Goal: Information Seeking & Learning: Learn about a topic

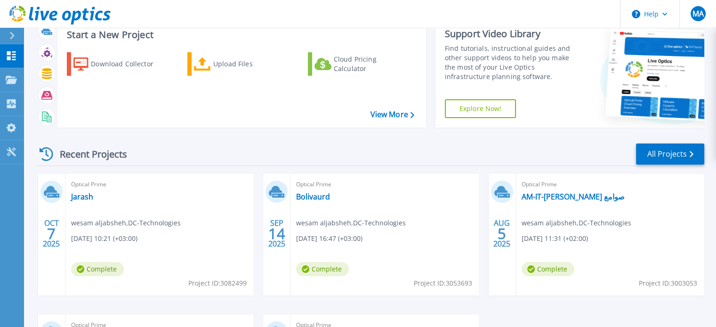
scroll to position [47, 0]
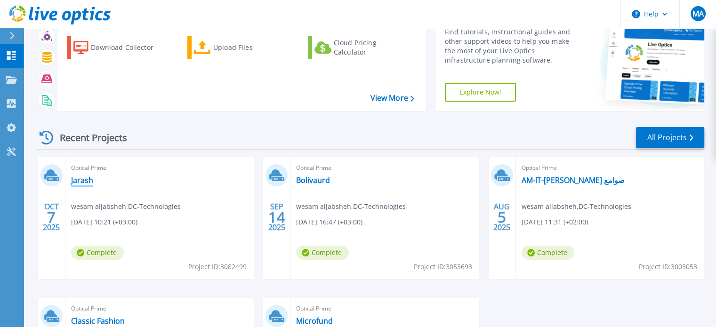
click at [80, 178] on link "Jarash" at bounding box center [82, 180] width 22 height 9
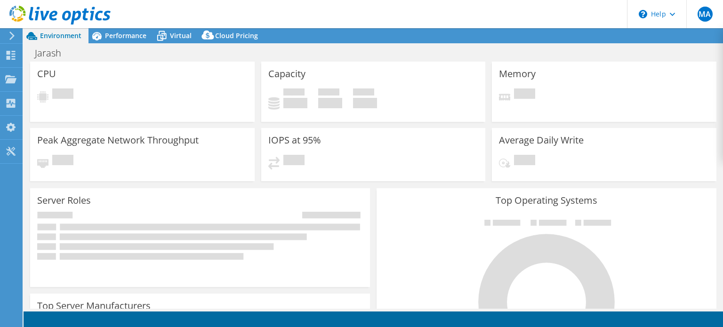
select select "USD"
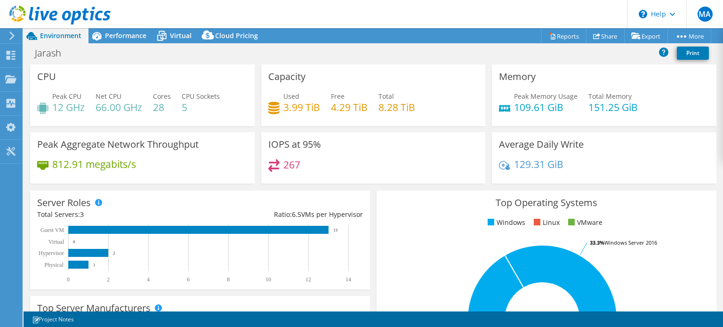
click at [187, 64] on div "CPU Peak CPU 12 GHz Net CPU 66.00 GHz Cores 28 CPU Sockets 5" at bounding box center [142, 95] width 224 height 62
click at [106, 35] on span "Performance" at bounding box center [125, 35] width 41 height 9
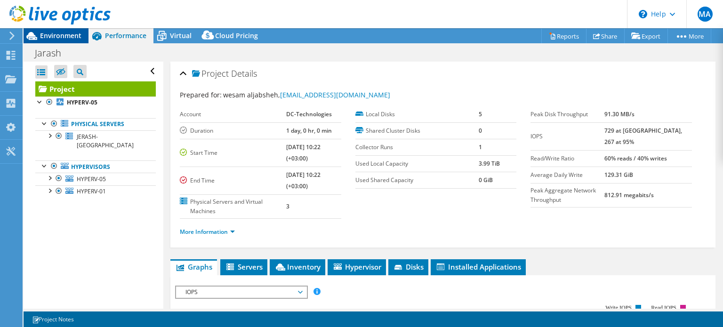
click at [48, 39] on span "Environment" at bounding box center [60, 35] width 41 height 9
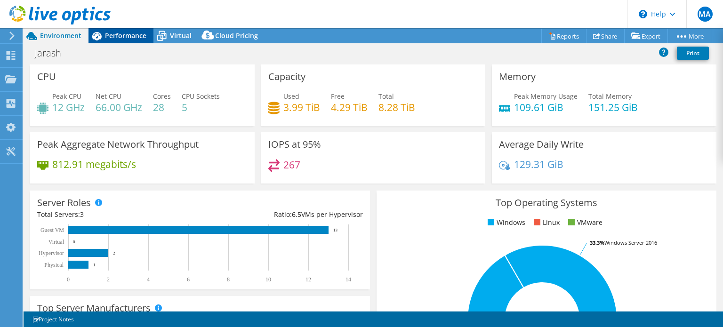
drag, startPoint x: 126, startPoint y: 39, endPoint x: 143, endPoint y: 39, distance: 16.9
click at [126, 39] on span "Performance" at bounding box center [125, 35] width 41 height 9
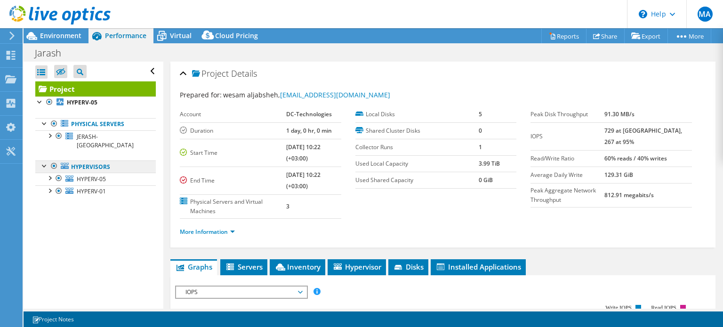
click at [76, 160] on link "Hypervisors" at bounding box center [95, 166] width 120 height 12
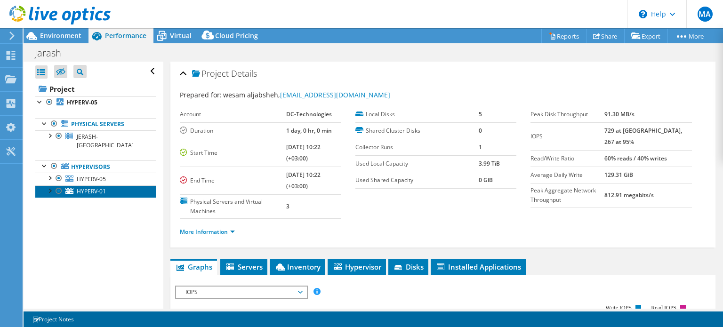
click at [81, 187] on span "HYPERV-01" at bounding box center [91, 191] width 29 height 8
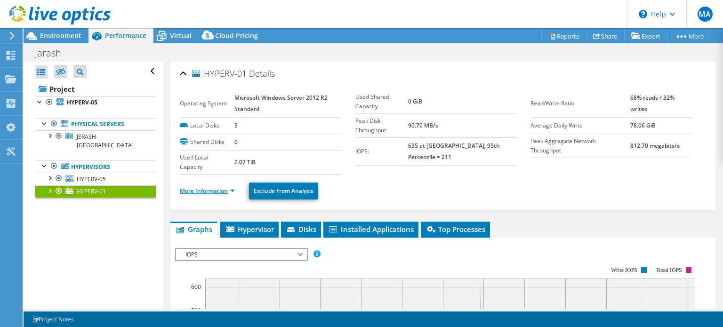
click at [213, 191] on link "More Information" at bounding box center [207, 191] width 55 height 8
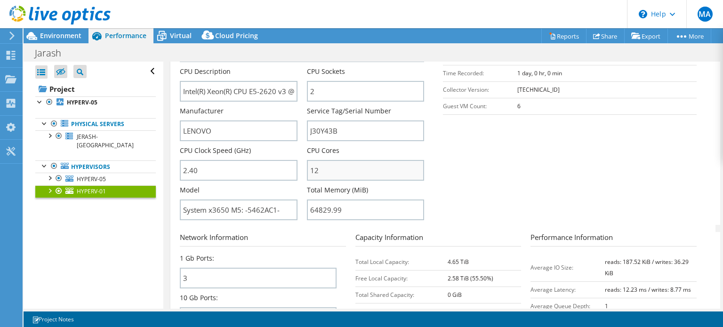
scroll to position [194, 0]
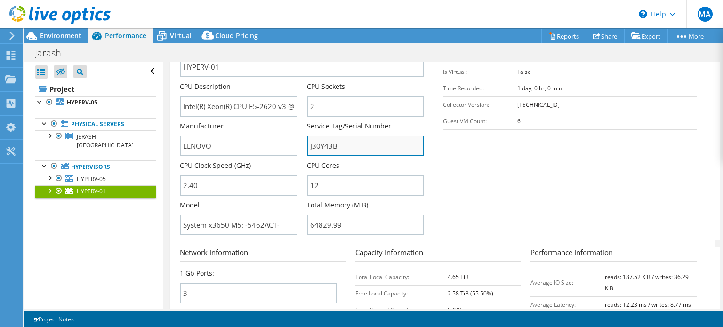
click at [322, 141] on input "J30Y43B" at bounding box center [365, 146] width 117 height 21
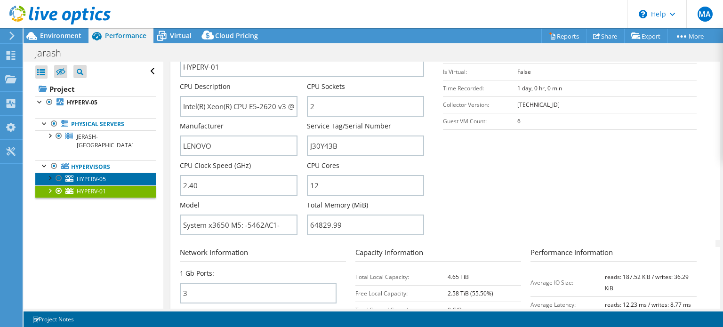
click at [81, 175] on link "HYPERV-05" at bounding box center [95, 179] width 120 height 12
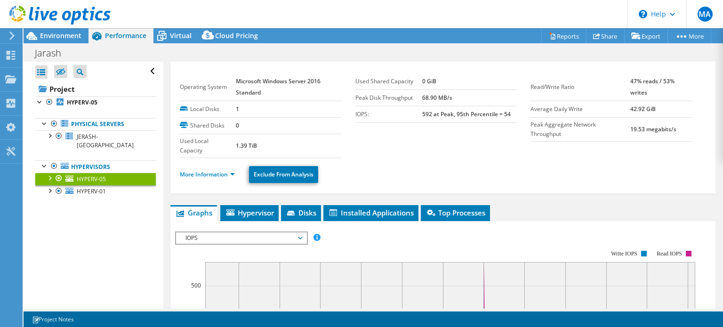
scroll to position [0, 0]
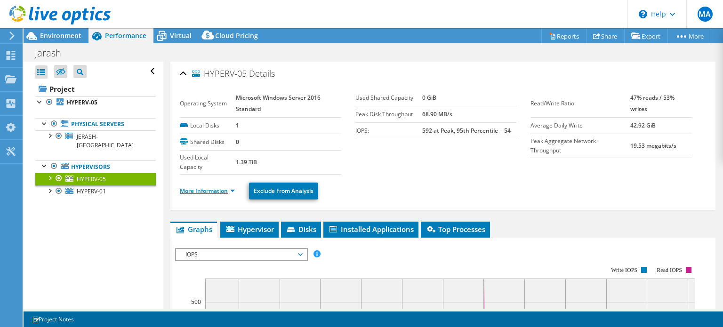
click at [209, 192] on link "More Information" at bounding box center [207, 191] width 55 height 8
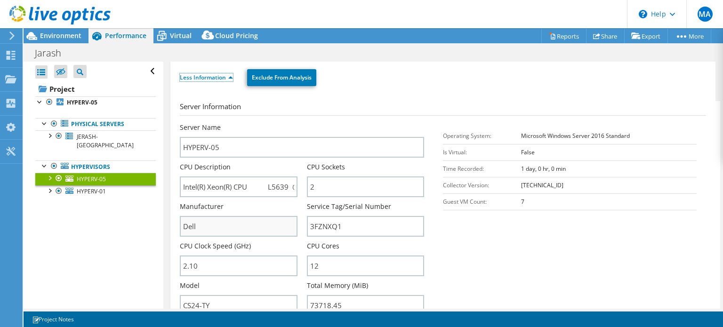
scroll to position [141, 0]
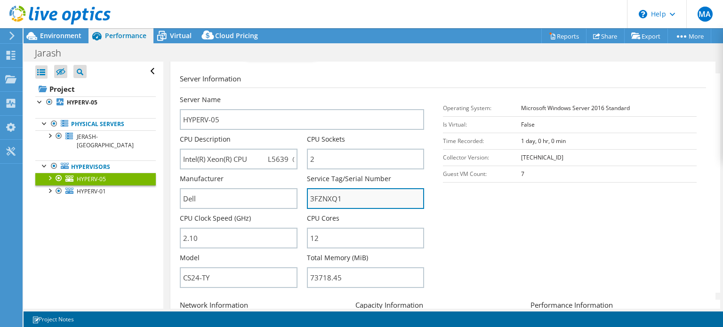
click at [339, 195] on input "3FZNXQ1" at bounding box center [365, 198] width 117 height 21
drag, startPoint x: 481, startPoint y: 219, endPoint x: 398, endPoint y: 218, distance: 83.3
click at [482, 218] on section "Server Information Server Name HYPERV-05 CPU Description Intel(R) Xeon(R) CPU L…" at bounding box center [445, 182] width 531 height 219
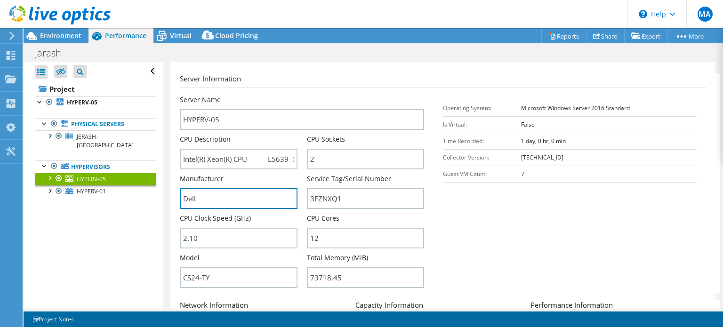
drag, startPoint x: 201, startPoint y: 192, endPoint x: 256, endPoint y: 183, distance: 54.9
click at [182, 191] on input "Dell" at bounding box center [238, 198] width 117 height 21
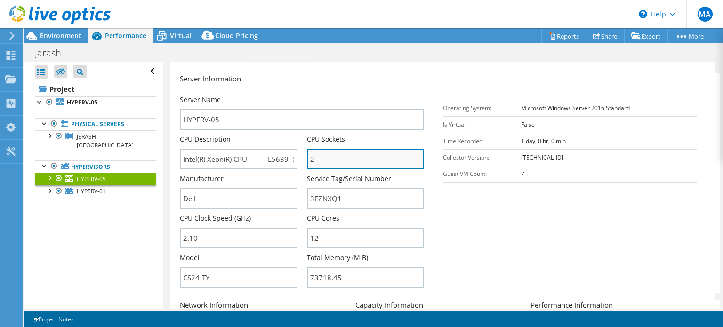
drag, startPoint x: 319, startPoint y: 159, endPoint x: 305, endPoint y: 157, distance: 13.7
click at [307, 157] on input "2" at bounding box center [365, 159] width 117 height 21
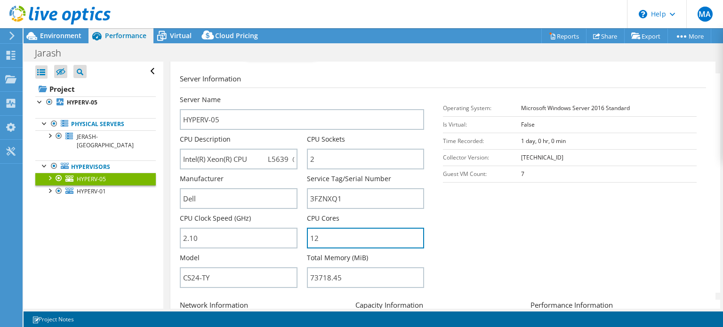
drag, startPoint x: 329, startPoint y: 237, endPoint x: 302, endPoint y: 237, distance: 27.3
click at [302, 95] on div "Server Name HYPERV-05 CPU Description Intel(R) Xeon(R) CPU L5639 @ 2.13GHz CPU …" at bounding box center [307, 95] width 254 height 0
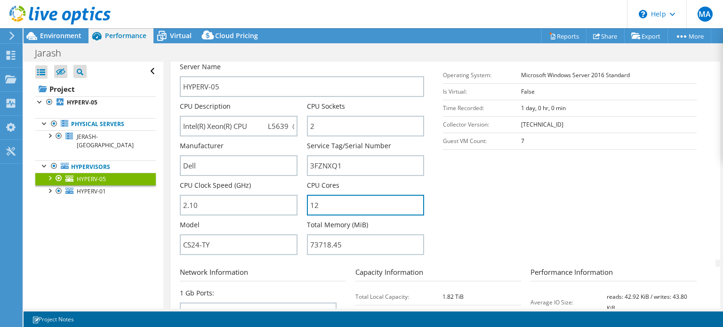
scroll to position [188, 0]
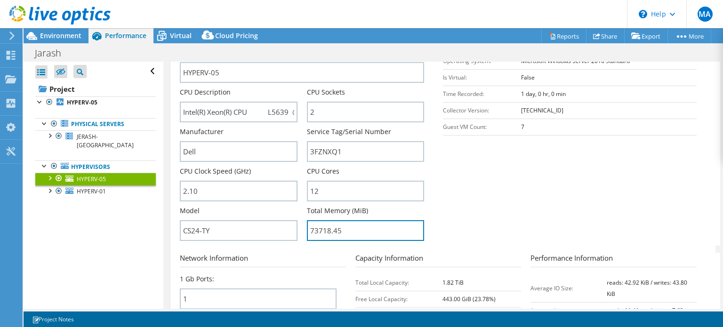
drag, startPoint x: 343, startPoint y: 223, endPoint x: 303, endPoint y: 220, distance: 39.6
click at [303, 48] on div "Server Name HYPERV-05 CPU Description Intel(R) Xeon(R) CPU L5639 @ 2.13GHz CPU …" at bounding box center [307, 48] width 254 height 0
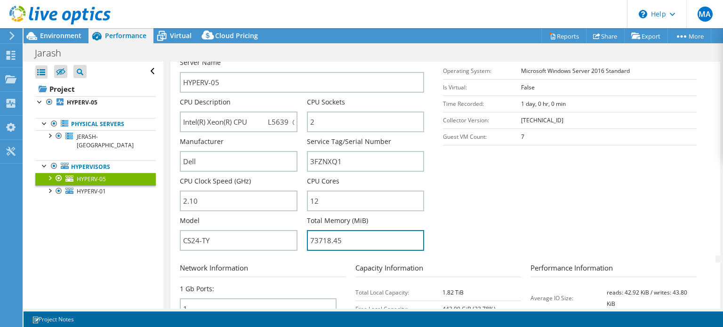
scroll to position [141, 0]
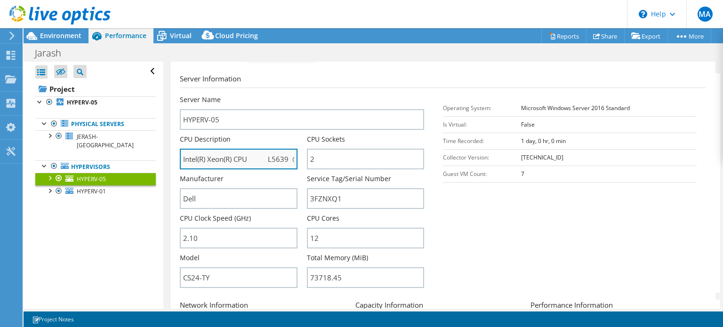
click at [247, 158] on input "Intel(R) Xeon(R) CPU L5639 @ 2.13GHz" at bounding box center [238, 159] width 117 height 21
click at [291, 154] on input "Intel(R) Xeon(R) CPU L5639 @ 2.13GHz" at bounding box center [238, 159] width 117 height 21
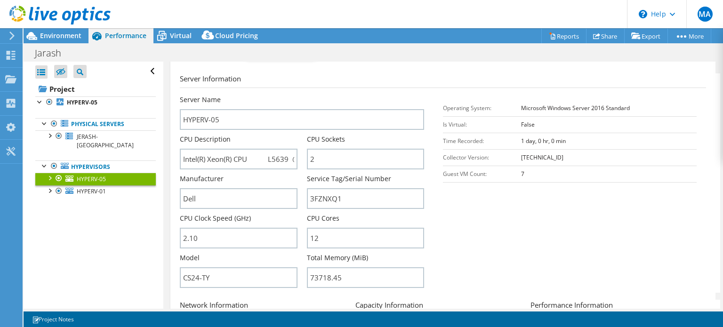
drag, startPoint x: 640, startPoint y: 202, endPoint x: 644, endPoint y: 165, distance: 37.4
click at [642, 202] on section "Server Information Server Name HYPERV-05 CPU Description Intel(R) Xeon(R) CPU L…" at bounding box center [445, 182] width 531 height 219
click at [59, 43] on div "Jarash Print" at bounding box center [373, 52] width 699 height 18
click at [60, 38] on span "Environment" at bounding box center [60, 35] width 41 height 9
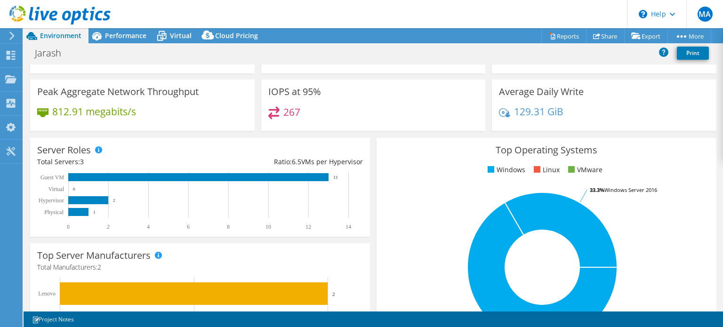
scroll to position [0, 0]
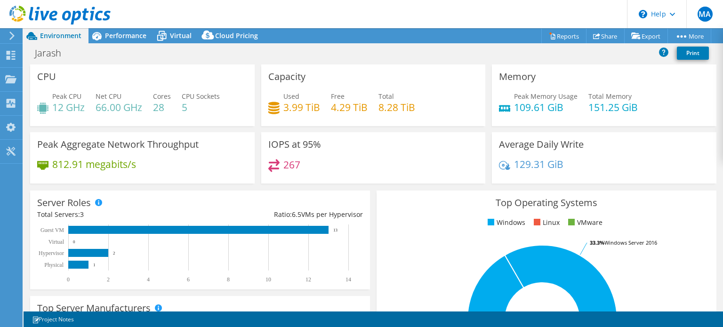
click at [45, 37] on span "Environment" at bounding box center [60, 35] width 41 height 9
click at [106, 35] on span "Performance" at bounding box center [125, 35] width 41 height 9
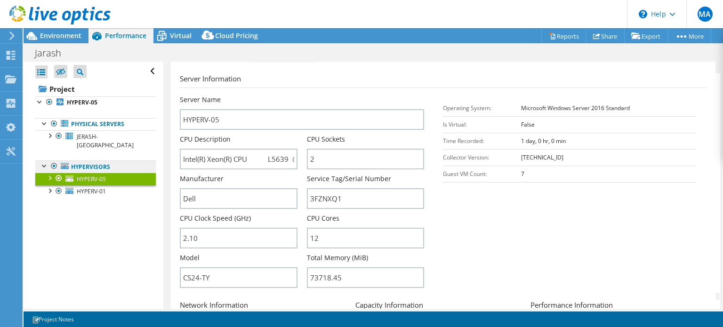
click at [77, 160] on link "Hypervisors" at bounding box center [95, 166] width 120 height 12
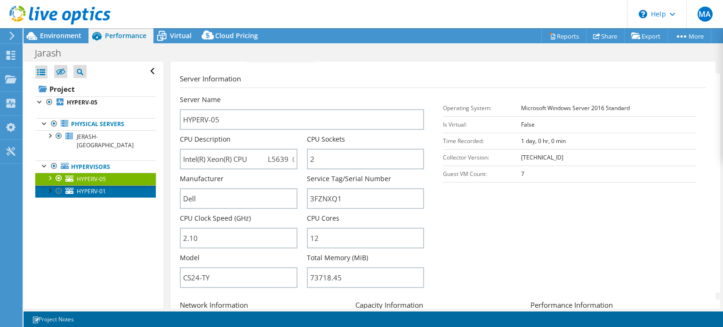
click at [91, 187] on span "HYPERV-01" at bounding box center [91, 191] width 29 height 8
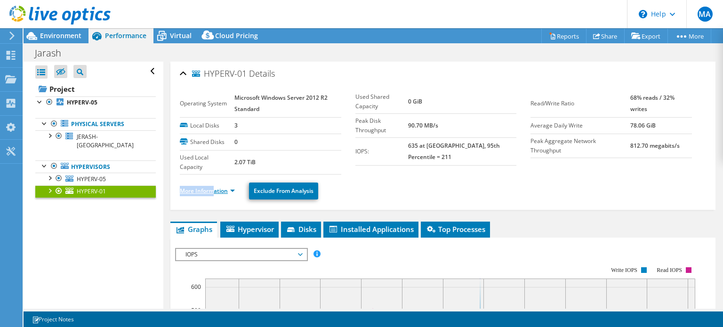
click at [214, 186] on ul "More Information Exclude From Analysis" at bounding box center [443, 189] width 526 height 19
click at [214, 187] on link "More Information" at bounding box center [207, 191] width 55 height 8
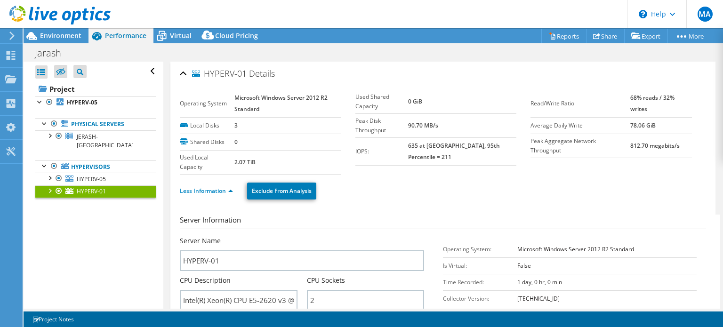
click at [436, 186] on ul "Less Information Exclude From Analysis" at bounding box center [443, 189] width 526 height 19
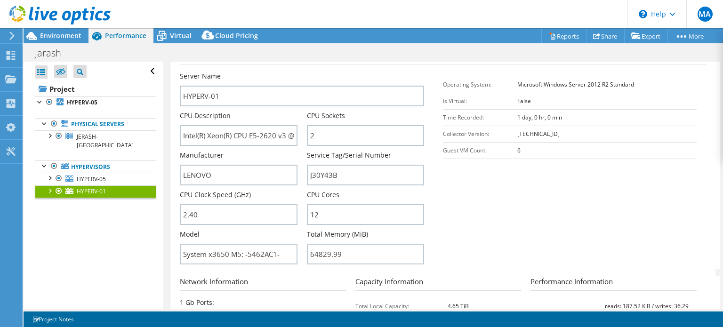
scroll to position [188, 0]
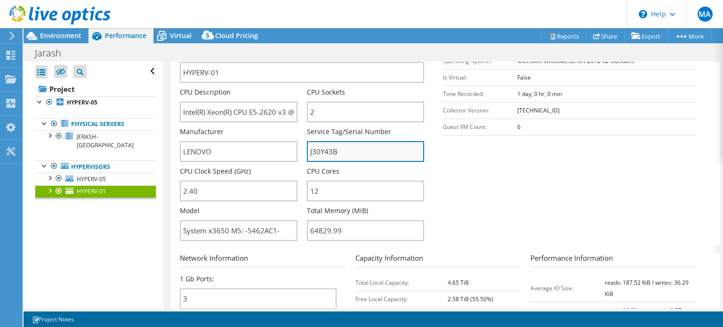
click at [339, 146] on input "J30Y43B" at bounding box center [365, 151] width 117 height 21
click at [621, 193] on section "Server Information Server Name HYPERV-01 CPU Description Intel(R) Xeon(R) CPU E…" at bounding box center [445, 135] width 531 height 219
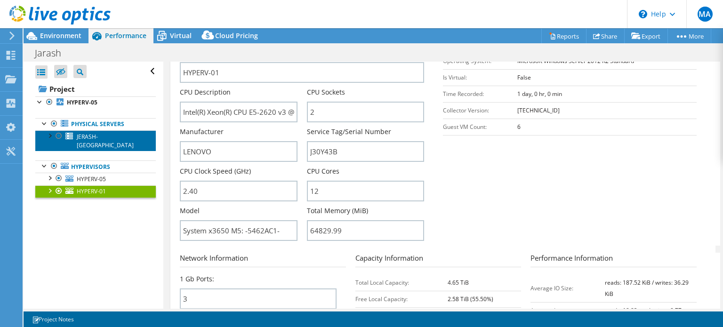
click at [87, 134] on span "JERASH-DC" at bounding box center [105, 141] width 57 height 16
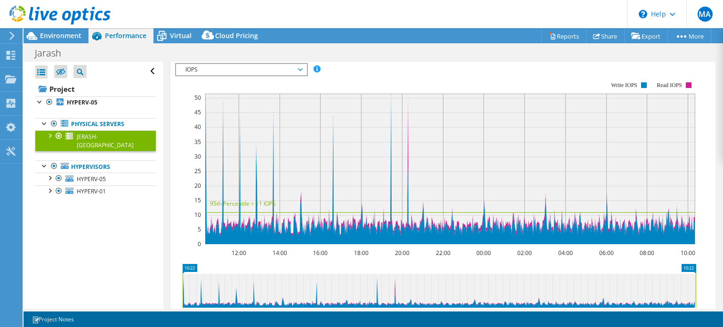
scroll to position [0, 0]
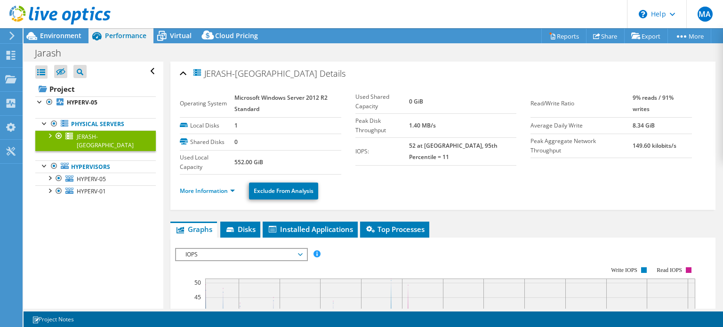
click at [221, 182] on ul "More Information Exclude From Analysis" at bounding box center [443, 189] width 526 height 19
click at [222, 191] on link "More Information" at bounding box center [207, 191] width 55 height 8
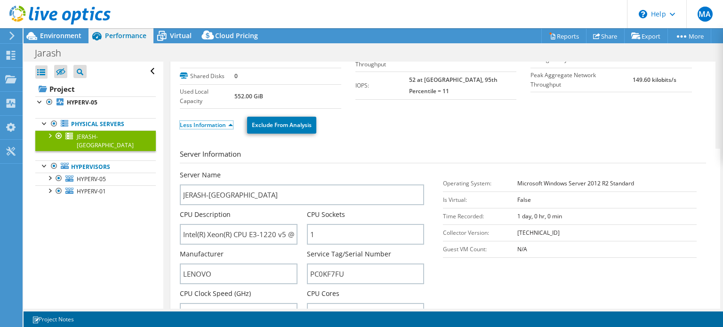
scroll to position [94, 0]
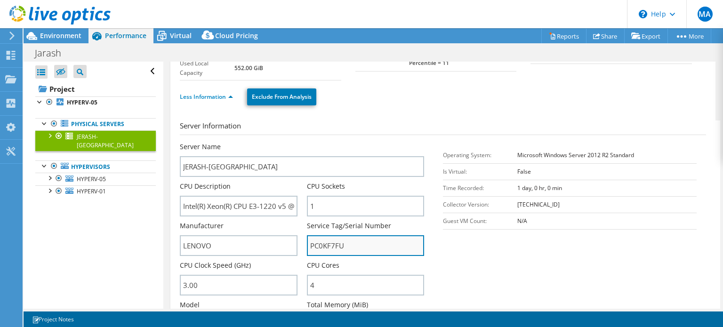
click at [328, 244] on input "PC0KF7FU" at bounding box center [365, 245] width 117 height 21
click at [328, 245] on input "PC0KF7FU" at bounding box center [365, 245] width 117 height 21
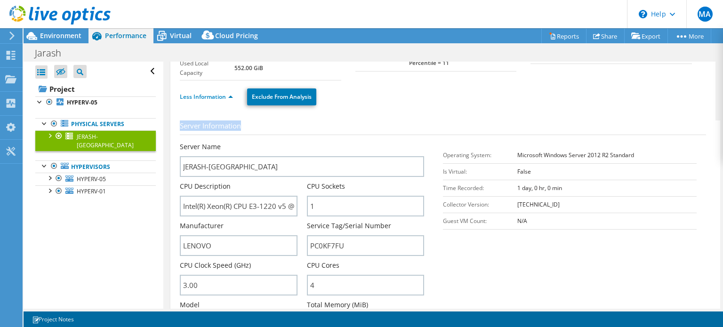
click at [387, 111] on div "Operating System Microsoft Windows Server 2012 R2 Standard Local Disks 1 Shared…" at bounding box center [443, 269] width 526 height 558
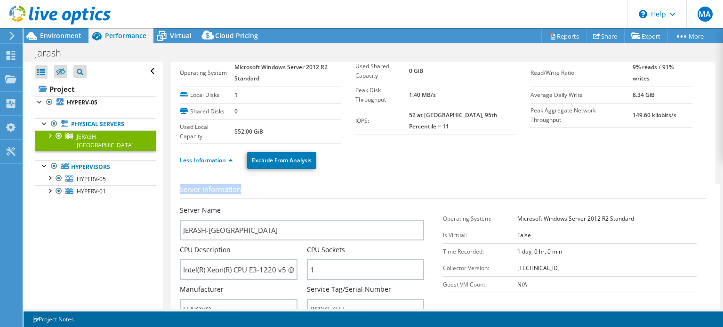
scroll to position [0, 0]
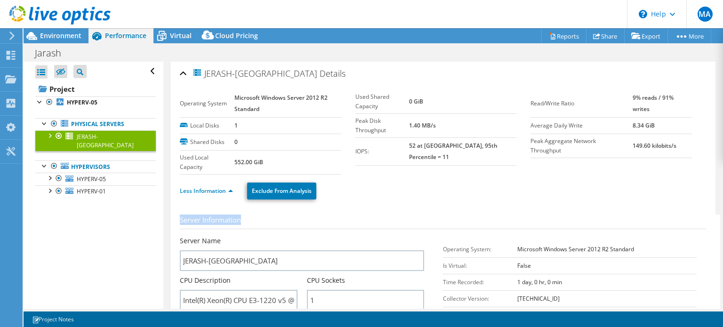
click at [375, 162] on section "Operating System Microsoft Windows Server 2012 R2 Standard Local Disks 1 Shared…" at bounding box center [355, 132] width 351 height 85
click at [422, 159] on section "Operating System Microsoft Windows Server 2012 R2 Standard Local Disks 1 Shared…" at bounding box center [355, 132] width 351 height 85
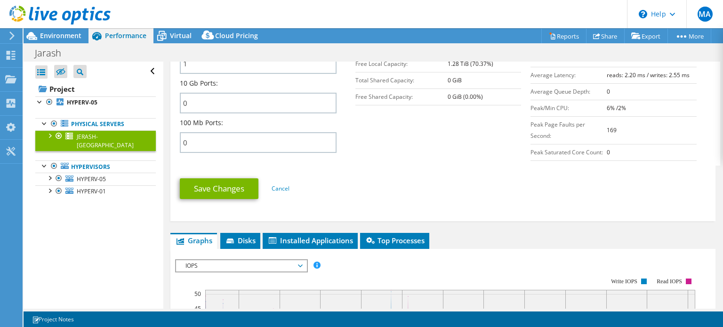
scroll to position [565, 0]
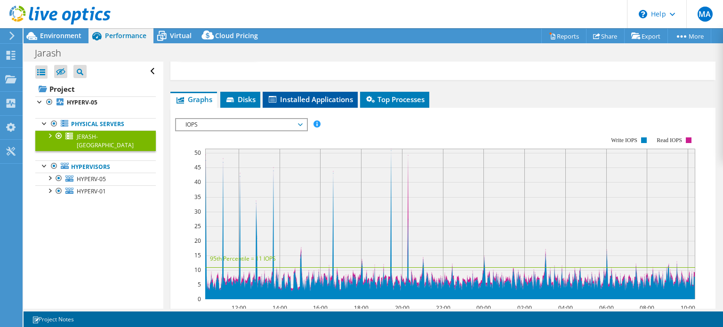
click at [324, 96] on span "Installed Applications" at bounding box center [310, 99] width 86 height 9
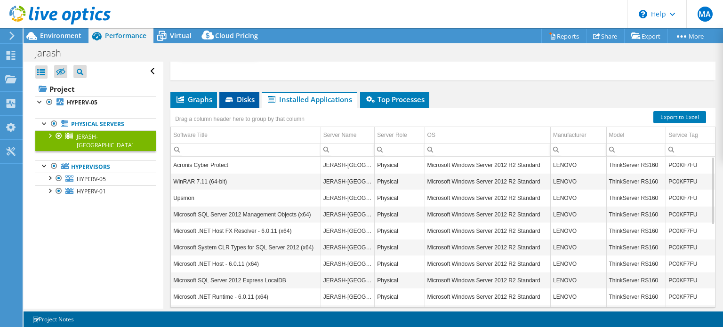
click at [236, 95] on span "Disks" at bounding box center [239, 99] width 31 height 9
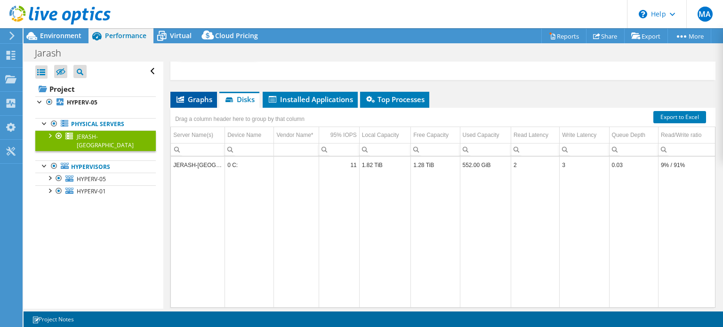
click at [193, 96] on span "Graphs" at bounding box center [193, 99] width 37 height 9
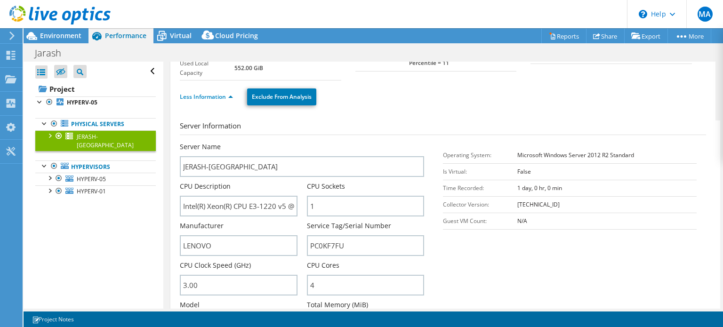
scroll to position [0, 0]
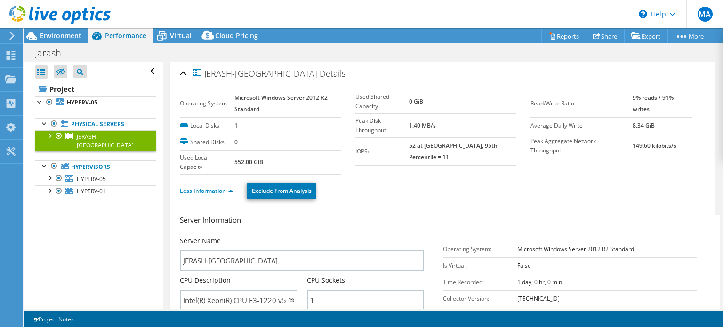
click at [256, 113] on td "Microsoft Windows Server 2012 R2 Standard" at bounding box center [287, 104] width 107 height 28
click at [89, 175] on span "HYPERV-05" at bounding box center [91, 179] width 29 height 8
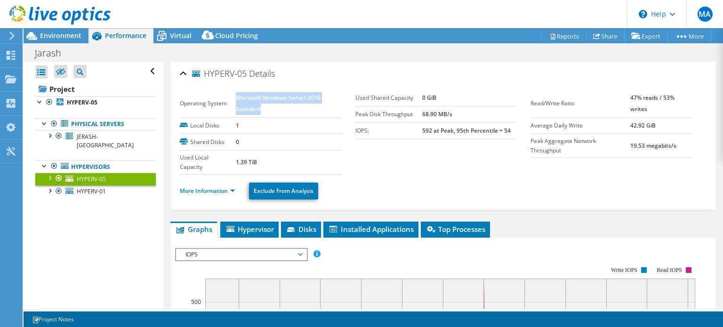
drag, startPoint x: 266, startPoint y: 108, endPoint x: 235, endPoint y: 99, distance: 31.7
click at [236, 99] on td "Microsoft Windows Server 2016 Standard" at bounding box center [288, 104] width 105 height 28
click at [48, 173] on div at bounding box center [49, 177] width 9 height 9
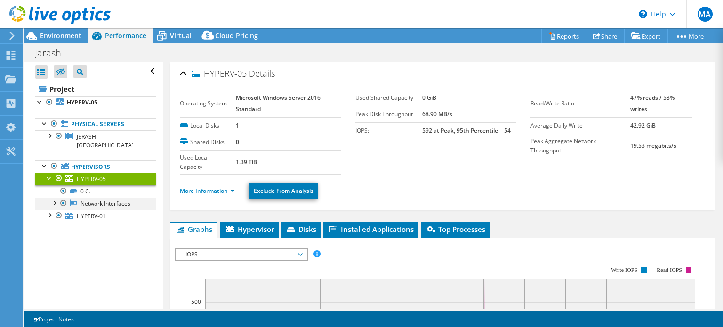
click at [56, 198] on div at bounding box center [53, 202] width 9 height 9
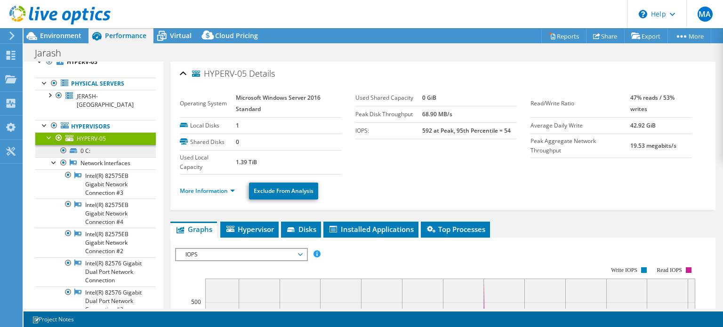
scroll to position [14, 0]
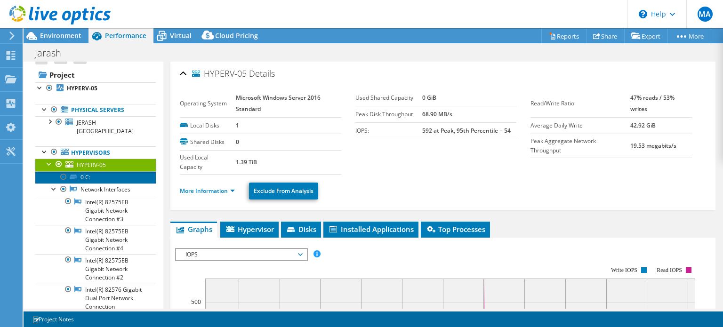
click at [90, 171] on link "0 C:" at bounding box center [95, 177] width 120 height 12
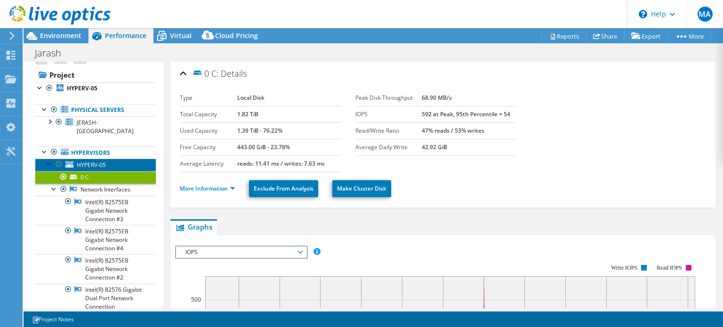
click at [87, 160] on link "HYPERV-05" at bounding box center [95, 165] width 120 height 12
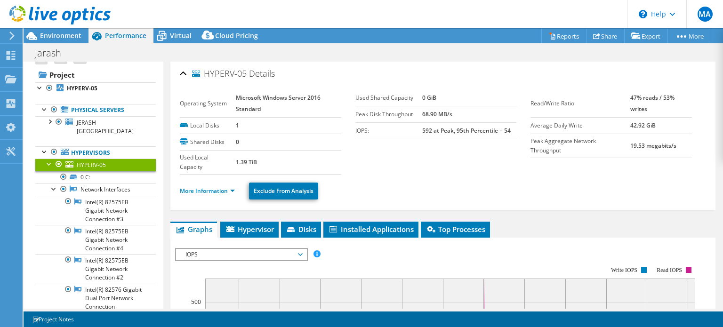
click at [190, 184] on ul "More Information Exclude From Analysis" at bounding box center [443, 189] width 526 height 19
click at [205, 190] on link "More Information" at bounding box center [207, 191] width 55 height 8
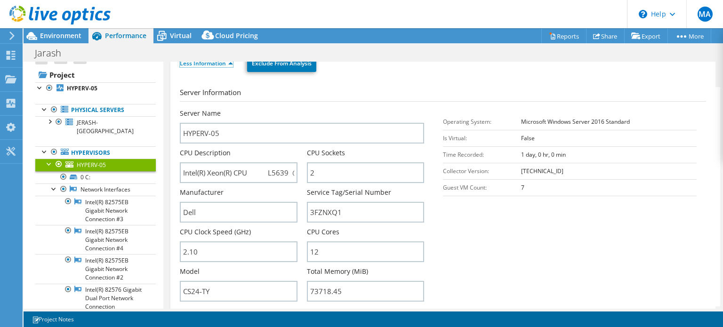
scroll to position [141, 0]
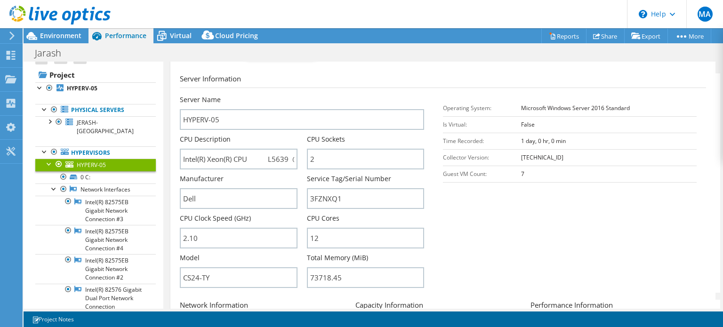
drag, startPoint x: 527, startPoint y: 171, endPoint x: 512, endPoint y: 170, distance: 15.1
click at [512, 170] on tr "Guest VM Count: 7" at bounding box center [570, 174] width 254 height 16
click at [493, 190] on section "Server Information Server Name HYPERV-05 CPU Description Intel(R) Xeon(R) CPU L…" at bounding box center [445, 182] width 531 height 219
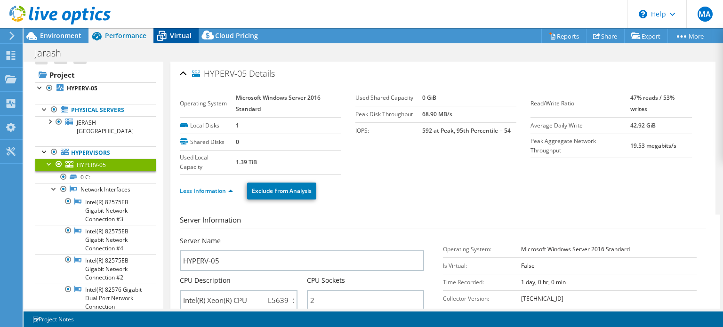
click at [179, 34] on span "Virtual" at bounding box center [181, 35] width 22 height 9
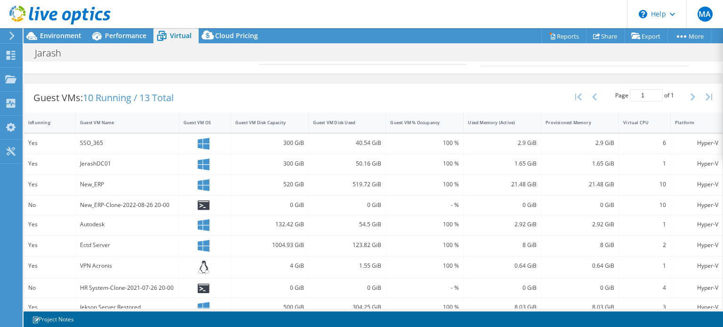
scroll to position [163, 0]
drag, startPoint x: 371, startPoint y: 139, endPoint x: 381, endPoint y: 139, distance: 9.9
click at [381, 139] on div "40.54 GiB" at bounding box center [348, 144] width 78 height 20
drag, startPoint x: 410, startPoint y: 137, endPoint x: 487, endPoint y: 141, distance: 76.3
click at [412, 138] on div "100 %" at bounding box center [424, 143] width 69 height 10
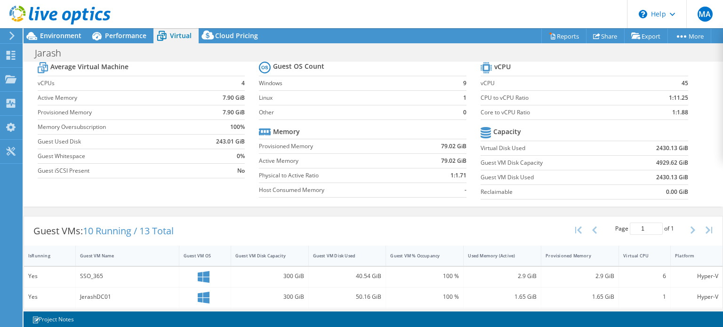
scroll to position [0, 0]
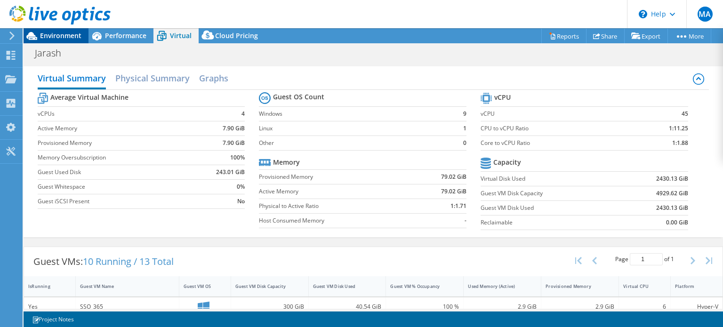
click at [56, 37] on span "Environment" at bounding box center [60, 35] width 41 height 9
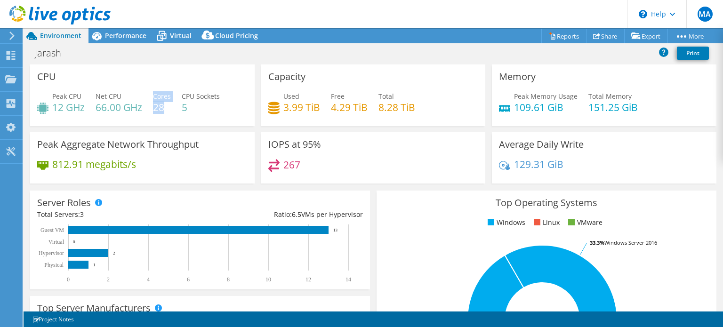
drag, startPoint x: 164, startPoint y: 107, endPoint x: 153, endPoint y: 107, distance: 10.8
click at [153, 107] on div "Peak CPU 12 GHz Net CPU 66.00 GHz Cores 28 CPU Sockets 5" at bounding box center [142, 106] width 210 height 31
click at [168, 118] on div "Peak CPU 12 GHz Net CPU 66.00 GHz Cores 28 CPU Sockets 5" at bounding box center [142, 106] width 210 height 31
drag, startPoint x: 651, startPoint y: 108, endPoint x: 522, endPoint y: 107, distance: 128.9
click at [522, 107] on div "Peak Memory Usage 109.61 GiB Total Memory 151.25 GiB" at bounding box center [604, 106] width 210 height 31
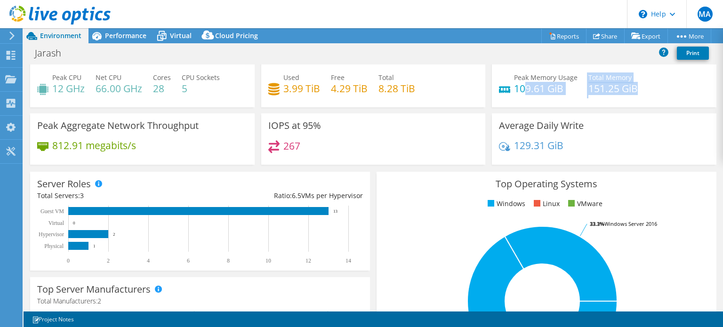
scroll to position [47, 0]
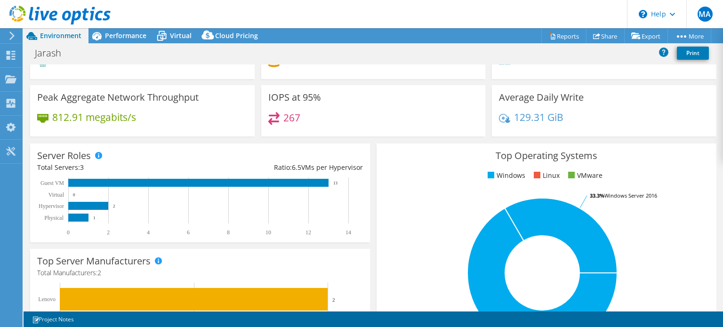
click at [499, 118] on icon at bounding box center [504, 118] width 11 height 13
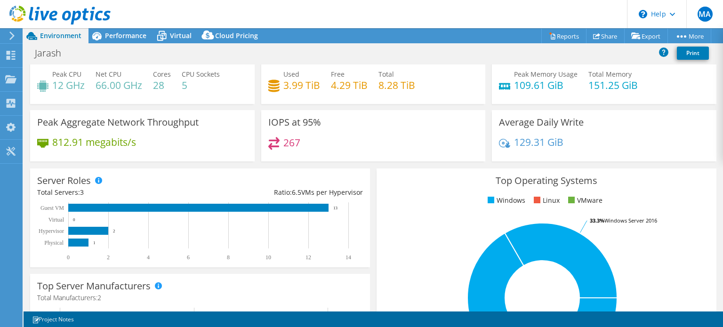
scroll to position [0, 0]
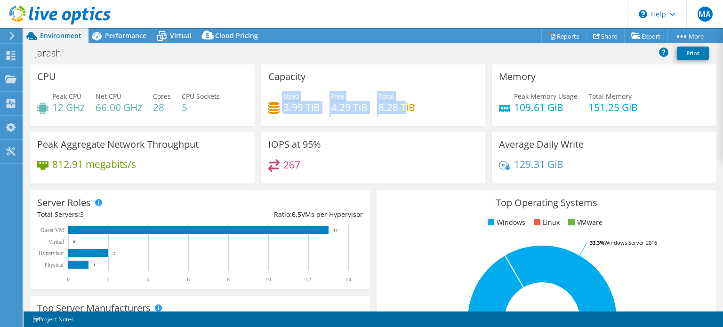
drag, startPoint x: 272, startPoint y: 105, endPoint x: 205, endPoint y: 104, distance: 66.8
click at [258, 105] on div "Capacity Used 3.99 TiB Free 4.29 TiB Total 8.28 TiB" at bounding box center [373, 95] width 231 height 62
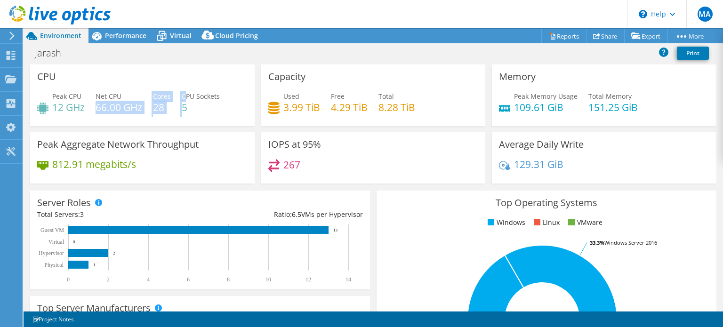
drag, startPoint x: 186, startPoint y: 97, endPoint x: 141, endPoint y: 98, distance: 45.2
click at [141, 98] on div "Peak CPU 12 GHz Net CPU 66.00 GHz Cores 28 CPU Sockets 5" at bounding box center [142, 106] width 210 height 31
click at [404, 88] on div "Capacity Used 3.99 TiB Free 4.29 TiB Total 8.28 TiB" at bounding box center [373, 95] width 224 height 62
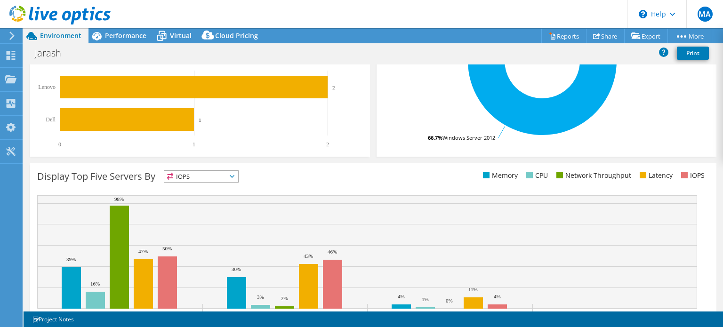
scroll to position [301, 0]
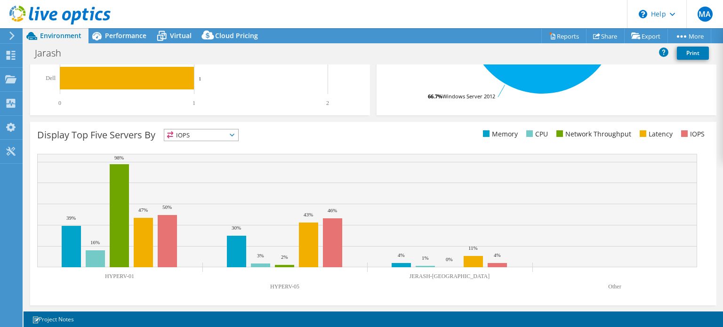
drag, startPoint x: 158, startPoint y: 289, endPoint x: 184, endPoint y: 297, distance: 26.5
click at [182, 297] on div "Display Top Five Servers By IOPS IOPS" at bounding box center [373, 214] width 686 height 184
drag, startPoint x: 455, startPoint y: 277, endPoint x: 433, endPoint y: 277, distance: 21.6
click at [433, 277] on rect at bounding box center [367, 224] width 660 height 141
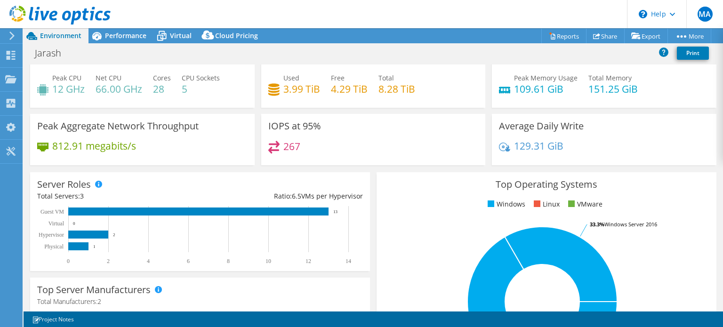
scroll to position [0, 0]
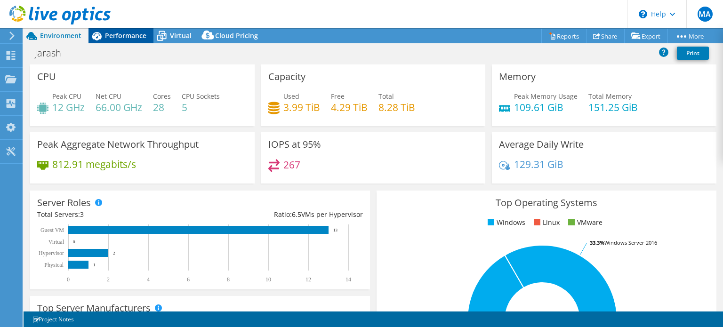
click at [124, 33] on span "Performance" at bounding box center [125, 35] width 41 height 9
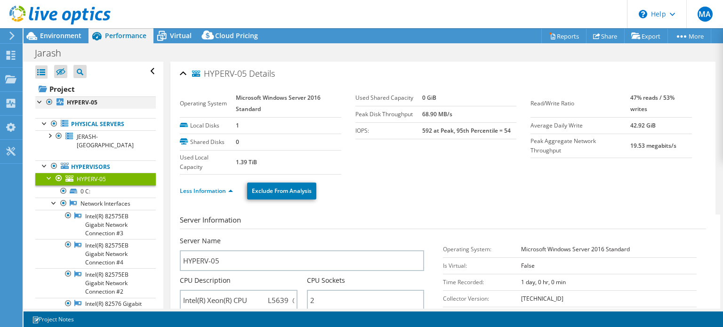
click at [40, 104] on div at bounding box center [39, 100] width 9 height 9
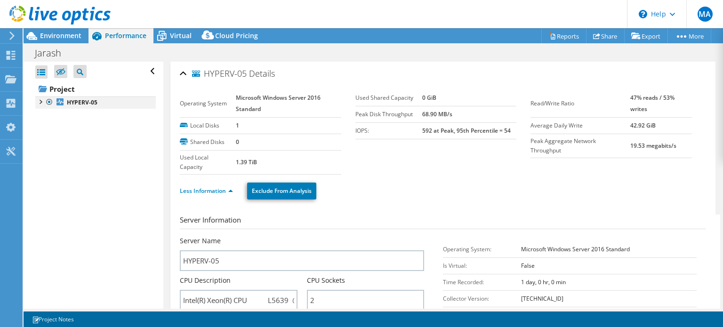
click at [43, 101] on div at bounding box center [39, 100] width 9 height 9
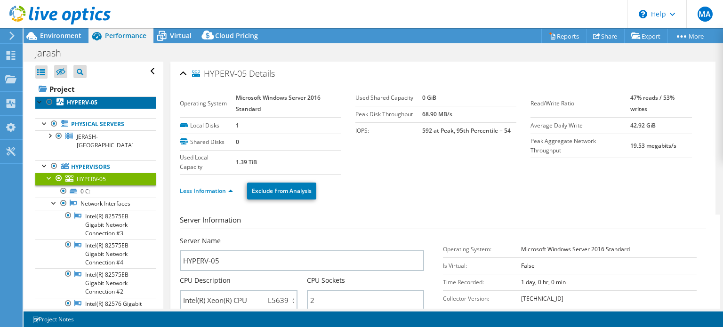
click at [66, 99] on link "HYPERV-05" at bounding box center [95, 102] width 120 height 12
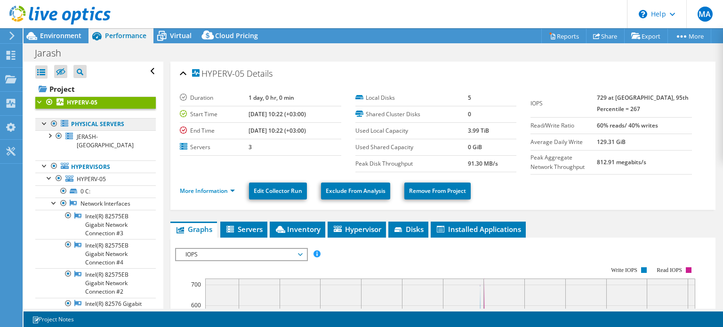
click at [76, 120] on link "Physical Servers" at bounding box center [95, 124] width 120 height 12
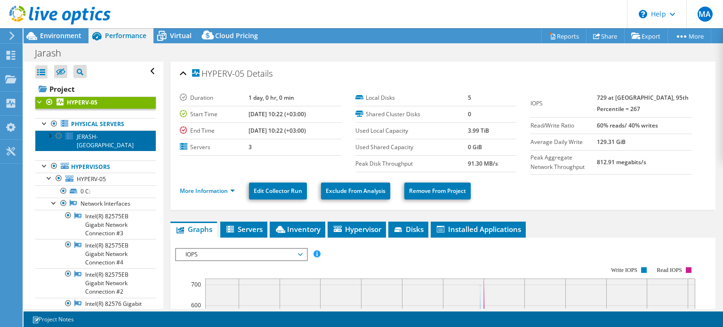
click at [80, 136] on span "JERASH-DC" at bounding box center [105, 141] width 57 height 16
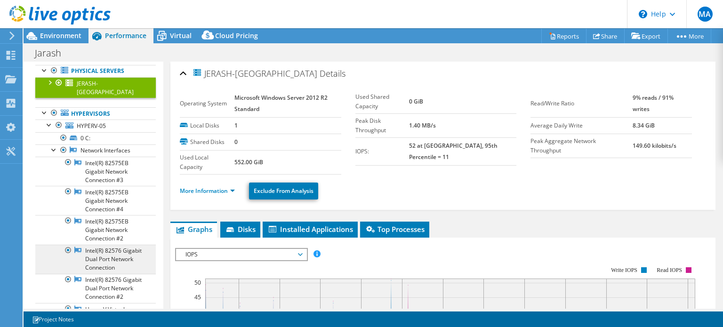
scroll to position [108, 0]
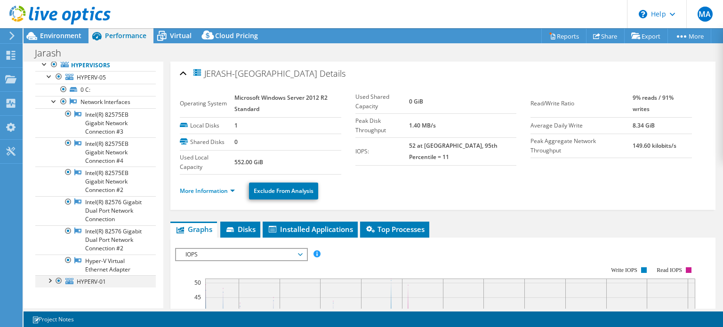
click at [51, 280] on div at bounding box center [49, 279] width 9 height 9
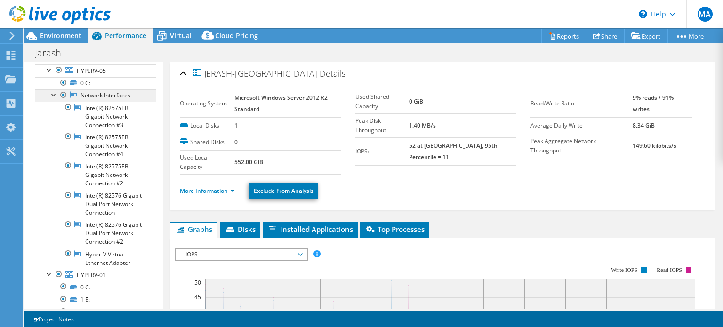
scroll to position [0, 0]
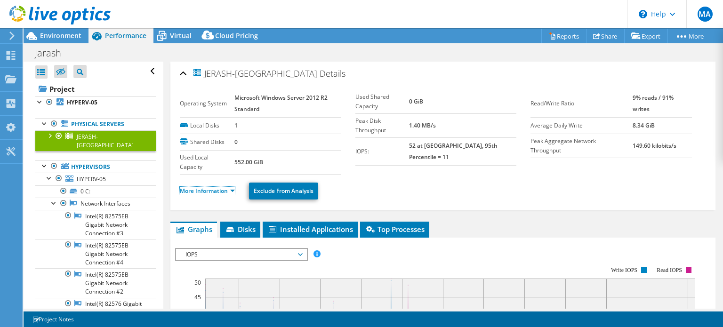
drag, startPoint x: 226, startPoint y: 191, endPoint x: 226, endPoint y: 184, distance: 6.1
click at [226, 190] on link "More Information" at bounding box center [207, 191] width 55 height 8
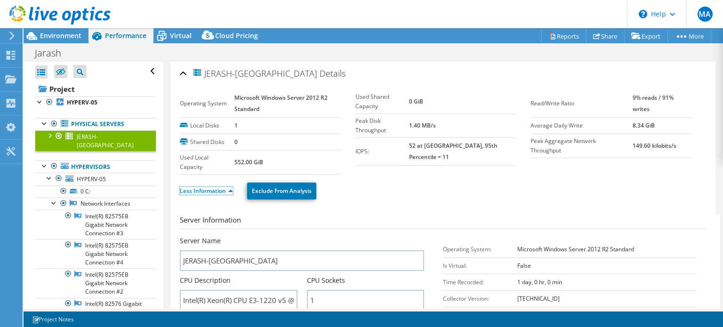
scroll to position [141, 0]
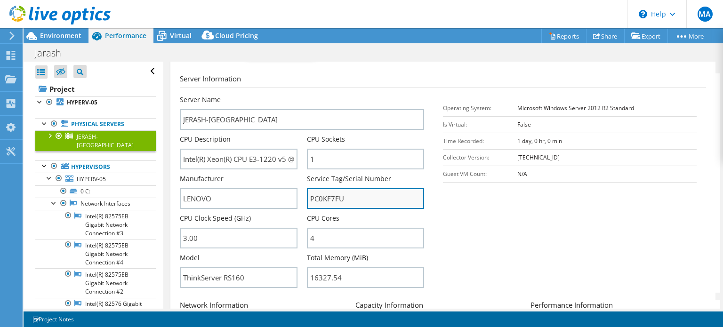
drag, startPoint x: 340, startPoint y: 196, endPoint x: 305, endPoint y: 195, distance: 34.4
click at [307, 195] on input "PC0KF7FU" at bounding box center [365, 198] width 117 height 21
click at [516, 212] on section "Server Information Server Name JERASH-DC CPU Description Intel(R) Xeon(R) CPU E…" at bounding box center [445, 182] width 531 height 219
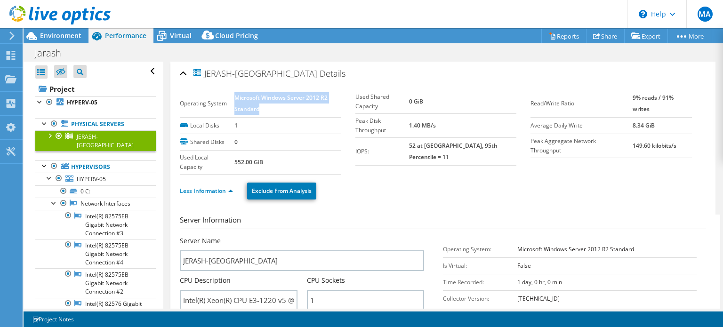
drag, startPoint x: 256, startPoint y: 106, endPoint x: 235, endPoint y: 97, distance: 22.4
click at [235, 97] on td "Microsoft Windows Server 2012 R2 Standard" at bounding box center [287, 104] width 107 height 28
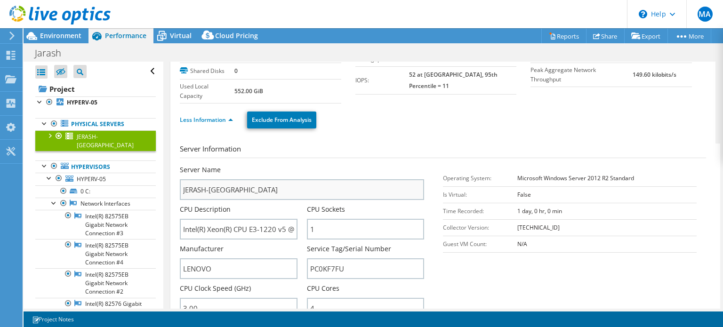
scroll to position [94, 0]
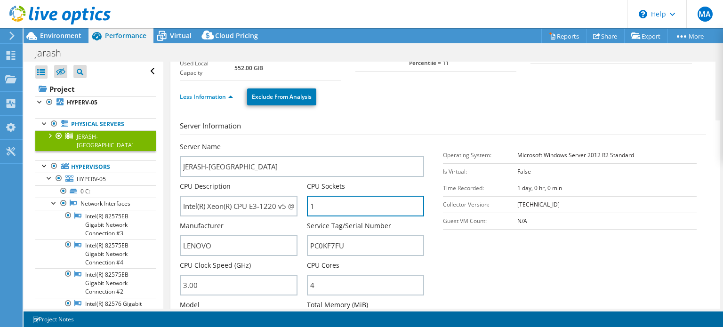
drag, startPoint x: 340, startPoint y: 195, endPoint x: 303, endPoint y: 196, distance: 36.7
click at [303, 142] on div "Server Name JERASH-DC CPU Description Intel(R) Xeon(R) CPU E3-1220 v5 @ 3.00GHz…" at bounding box center [307, 142] width 254 height 0
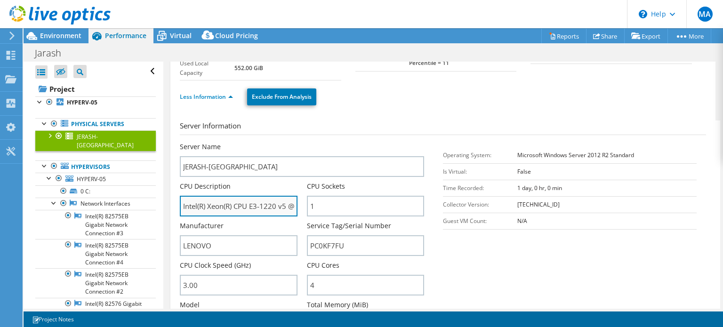
click at [222, 198] on input "Intel(R) Xeon(R) CPU E3-1220 v5 @ 3.00GHz" at bounding box center [238, 206] width 117 height 21
click at [275, 202] on input "Intel(R) Xeon(R) CPU E3-1220 v5 @ 3.00GHz" at bounding box center [238, 206] width 117 height 21
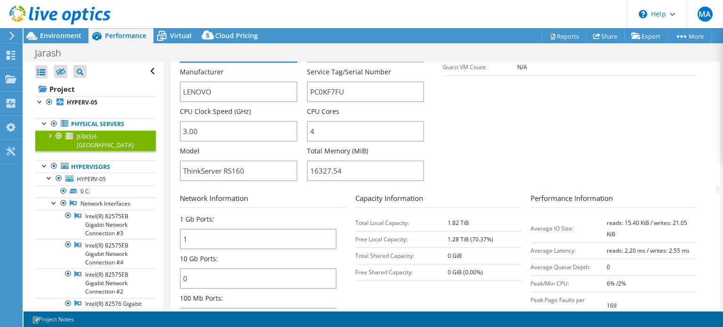
scroll to position [282, 0]
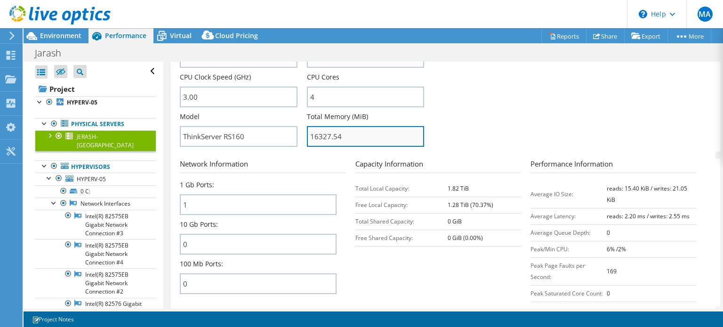
drag, startPoint x: 350, startPoint y: 137, endPoint x: 309, endPoint y: 136, distance: 40.5
click at [309, 136] on input "16327.54" at bounding box center [365, 136] width 117 height 21
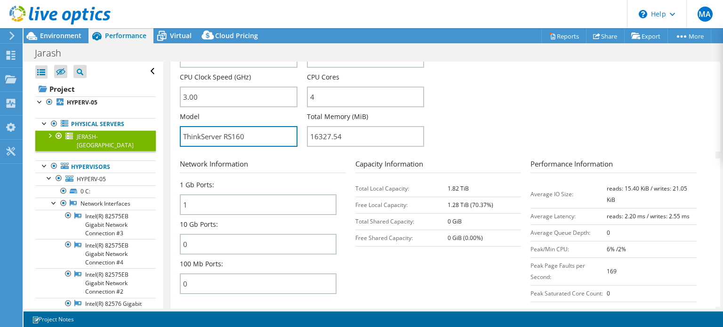
drag, startPoint x: 222, startPoint y: 134, endPoint x: 171, endPoint y: 134, distance: 50.4
click at [171, 134] on div "JERASH-DC Details Operating System Microsoft Windows Server 2012 R2 Standard Lo…" at bounding box center [442, 70] width 545 height 583
click at [521, 122] on section "Server Information Server Name JERASH-DC CPU Description Intel(R) Xeon(R) CPU E…" at bounding box center [445, 41] width 531 height 219
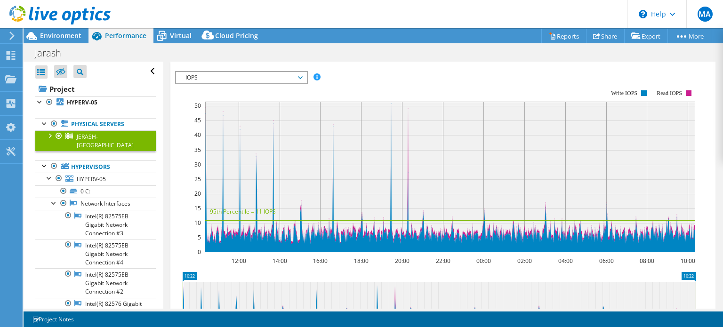
scroll to position [518, 0]
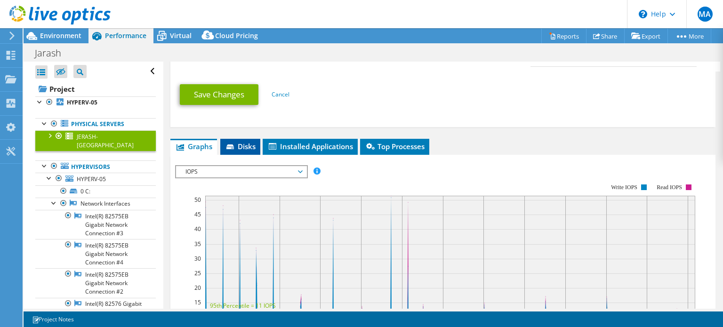
click at [231, 144] on icon at bounding box center [230, 146] width 8 height 5
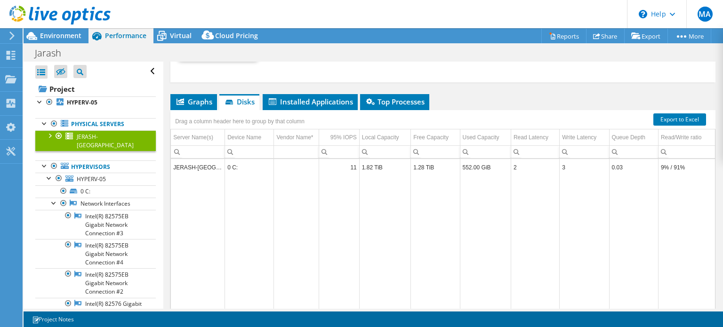
scroll to position [595, 0]
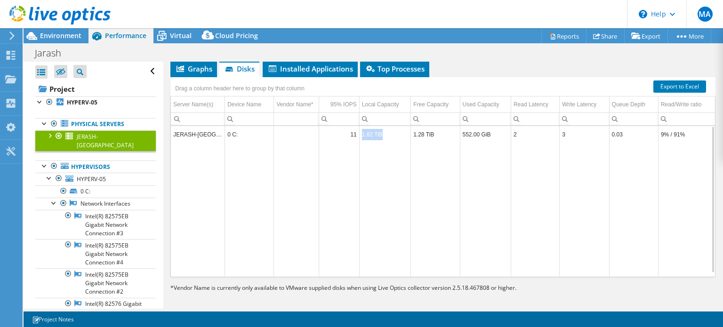
drag, startPoint x: 375, startPoint y: 131, endPoint x: 360, endPoint y: 129, distance: 15.2
click at [360, 129] on td "1.82 TiB" at bounding box center [384, 134] width 51 height 16
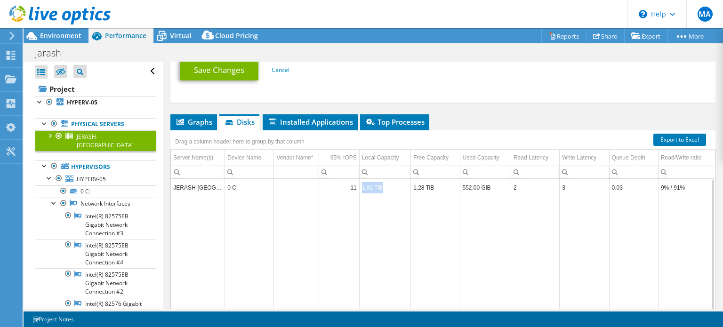
scroll to position [501, 0]
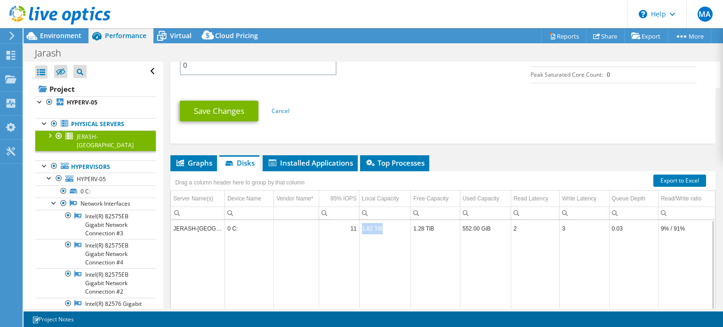
click at [510, 155] on ul "Graphs Servers Inventory Hypervisor Disks Cluster Disks Installed Applications" at bounding box center [442, 163] width 545 height 16
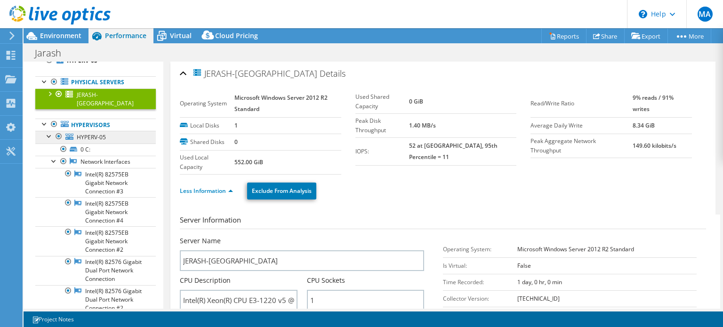
scroll to position [0, 0]
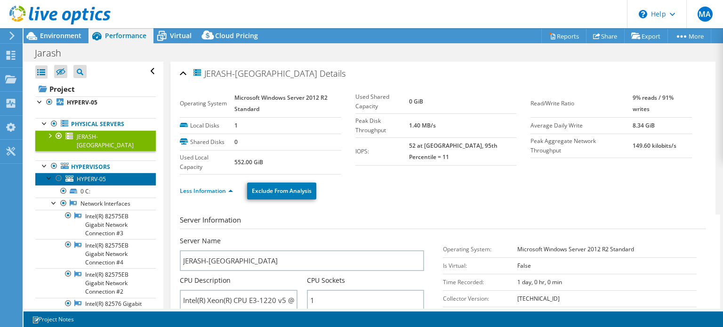
click at [96, 175] on span "HYPERV-05" at bounding box center [91, 179] width 29 height 8
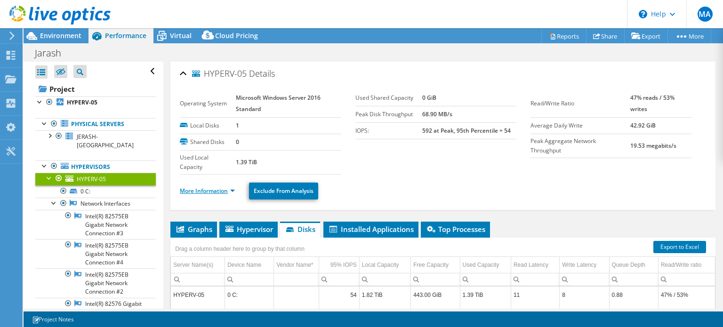
drag, startPoint x: 218, startPoint y: 192, endPoint x: 226, endPoint y: 190, distance: 8.6
click at [218, 191] on link "More Information" at bounding box center [207, 191] width 55 height 8
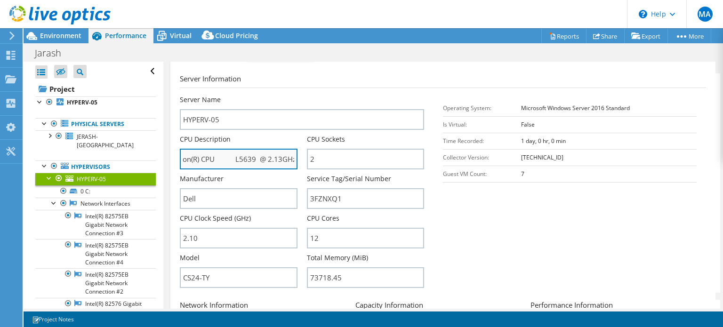
scroll to position [0, 36]
drag, startPoint x: 269, startPoint y: 156, endPoint x: 293, endPoint y: 156, distance: 24.5
click at [293, 156] on input "Intel(R) Xeon(R) CPU L5639 @ 2.13GHz" at bounding box center [238, 159] width 117 height 21
click at [536, 218] on section "Server Information Server Name HYPERV-05 CPU Description Intel(R) Xeon(R) CPU L…" at bounding box center [445, 182] width 531 height 219
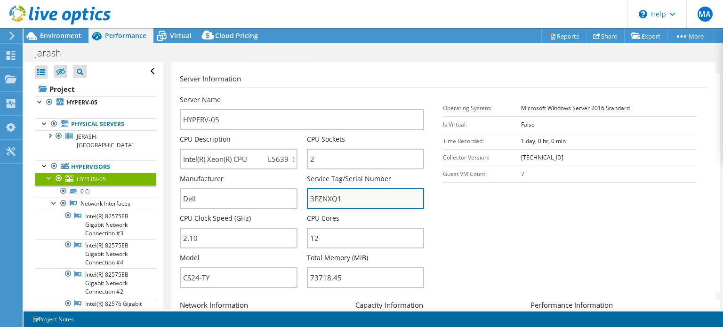
click at [323, 201] on input "3FZNXQ1" at bounding box center [365, 198] width 117 height 21
click at [307, 218] on label "CPU Cores" at bounding box center [323, 218] width 32 height 9
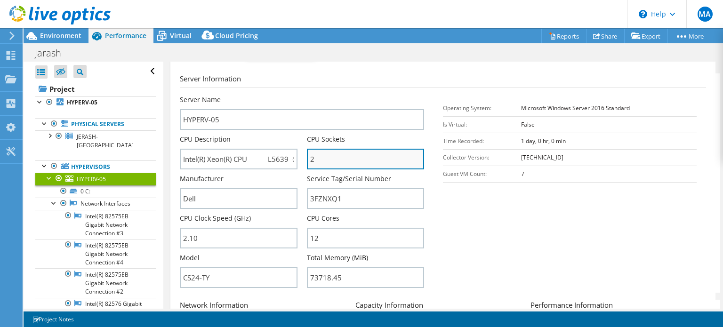
drag, startPoint x: 312, startPoint y: 157, endPoint x: 305, endPoint y: 156, distance: 7.6
click at [307, 156] on input "2" at bounding box center [365, 159] width 117 height 21
click at [470, 205] on section "Server Information Server Name HYPERV-05 CPU Description Intel(R) Xeon(R) CPU L…" at bounding box center [445, 182] width 531 height 219
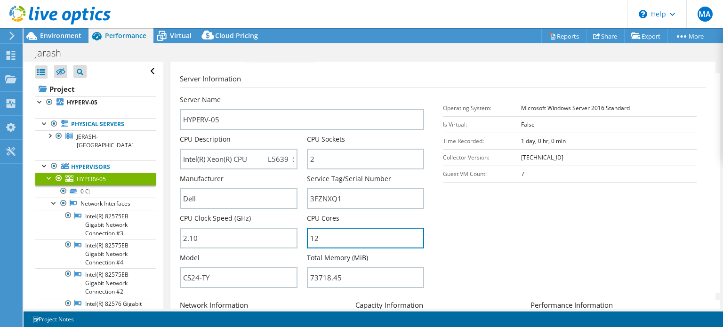
drag, startPoint x: 320, startPoint y: 235, endPoint x: 304, endPoint y: 190, distance: 47.9
click at [310, 232] on input "12" at bounding box center [365, 238] width 117 height 21
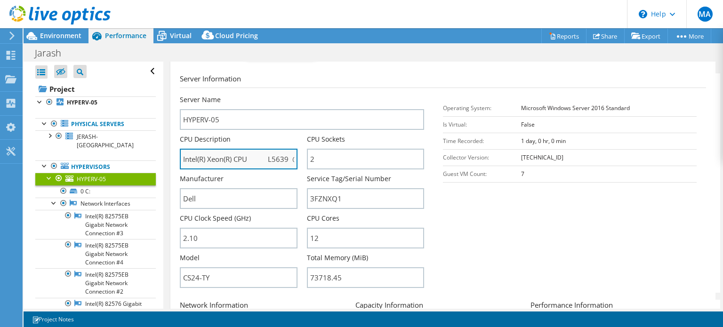
click at [255, 159] on input "Intel(R) Xeon(R) CPU L5639 @ 2.13GHz" at bounding box center [238, 159] width 117 height 21
click at [255, 157] on input "Intel(R) Xeon(R) CPU L5639 @ 2.13GHz" at bounding box center [238, 159] width 117 height 21
click at [642, 222] on section "Server Information Server Name HYPERV-05 CPU Description Intel(R) Xeon(R) CPU L…" at bounding box center [445, 182] width 531 height 219
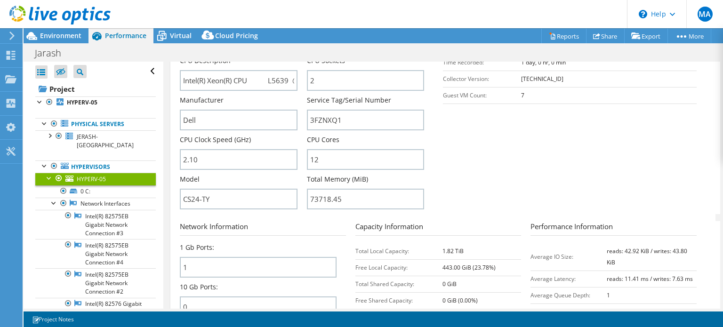
scroll to position [235, 0]
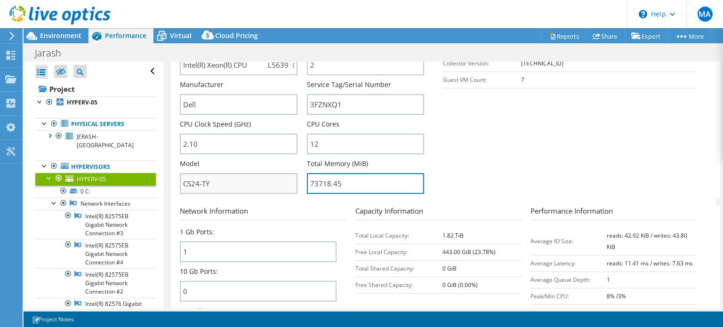
drag, startPoint x: 344, startPoint y: 178, endPoint x: 265, endPoint y: 172, distance: 79.8
click at [265, 1] on div "Server Name HYPERV-05 CPU Description Intel(R) Xeon(R) CPU L5639 @ 2.13GHz CPU …" at bounding box center [307, 1] width 254 height 0
click at [589, 144] on section "Server Information Server Name HYPERV-05 CPU Description Intel(R) Xeon(R) CPU L…" at bounding box center [445, 88] width 531 height 219
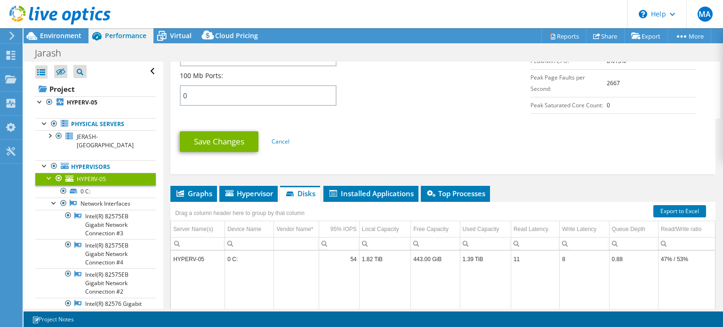
scroll to position [565, 0]
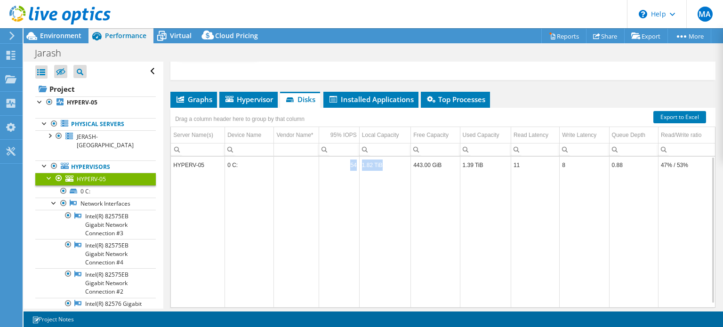
drag, startPoint x: 379, startPoint y: 160, endPoint x: 340, endPoint y: 161, distance: 39.6
click at [340, 161] on tr "HYPERV-05 0 C: 54 1.82 TiB 443.00 GiB 1.39 TiB 11 8 0.88 47% / 53%" at bounding box center [443, 165] width 544 height 16
click at [348, 224] on td "Data grid" at bounding box center [339, 240] width 40 height 134
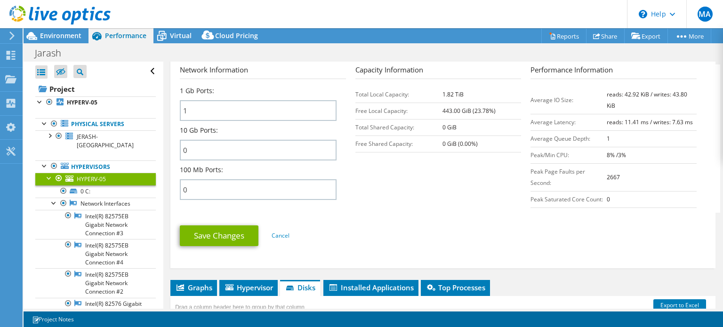
drag, startPoint x: 73, startPoint y: 36, endPoint x: 99, endPoint y: 53, distance: 30.9
click at [73, 36] on span "Environment" at bounding box center [60, 35] width 41 height 9
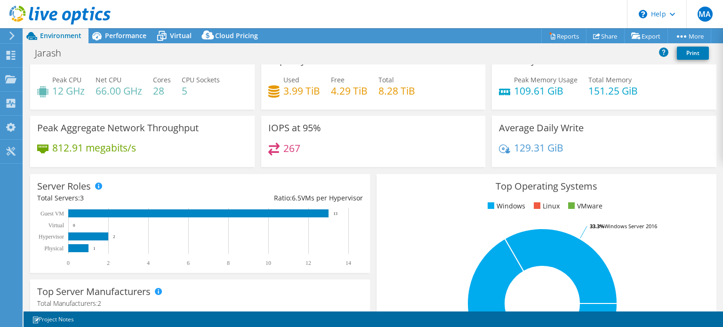
scroll to position [0, 0]
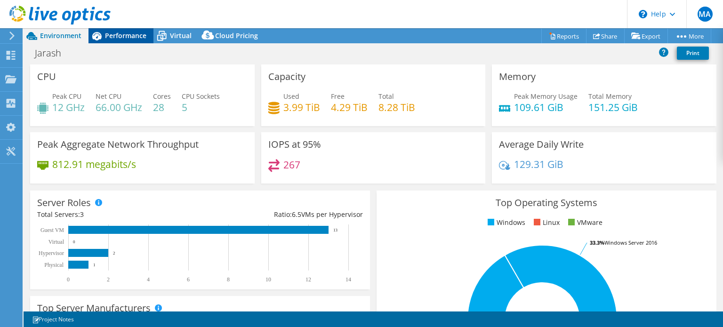
click at [120, 41] on div "Performance" at bounding box center [120, 35] width 65 height 15
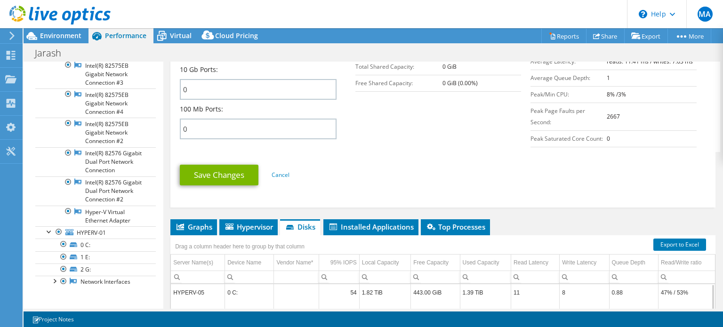
scroll to position [471, 0]
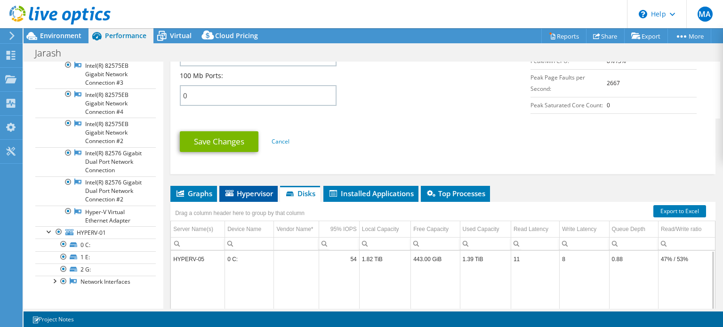
drag, startPoint x: 257, startPoint y: 188, endPoint x: 245, endPoint y: 195, distance: 14.0
click at [256, 189] on span "Hypervisor" at bounding box center [248, 193] width 49 height 9
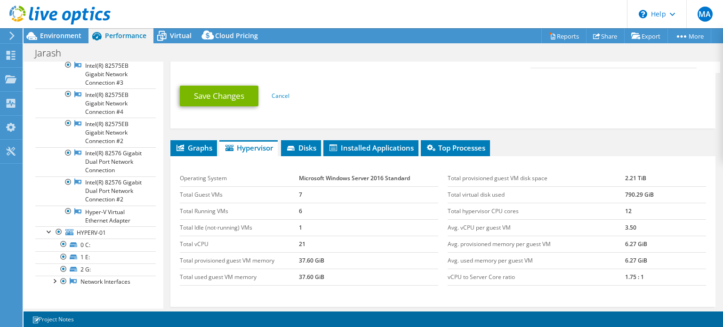
scroll to position [595, 0]
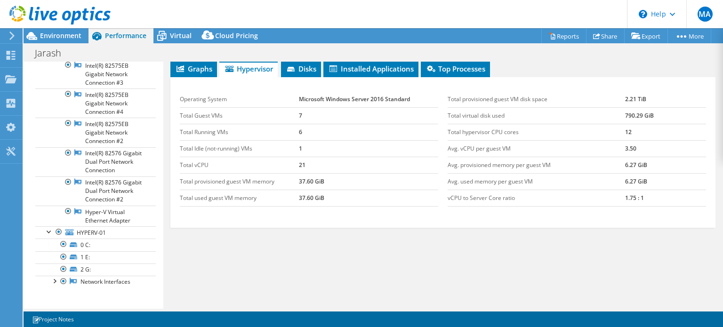
click at [562, 248] on div "Graphs Servers Inventory Hypervisor Disks Cluster Disks Installed Applications …" at bounding box center [442, 178] width 545 height 235
click at [615, 134] on td "Total hypervisor CPU cores" at bounding box center [536, 132] width 177 height 16
click at [299, 124] on td "6" at bounding box center [368, 132] width 139 height 16
drag, startPoint x: 305, startPoint y: 124, endPoint x: 288, endPoint y: 127, distance: 17.6
click at [288, 127] on tr "Total Running VMs 6" at bounding box center [309, 132] width 258 height 16
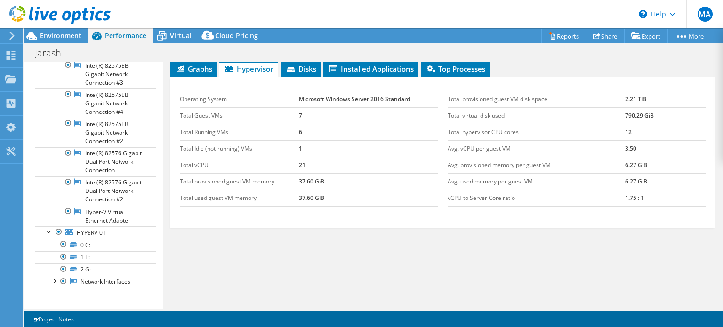
click at [290, 143] on td "Total Idle (not-running) VMs" at bounding box center [239, 148] width 119 height 16
drag, startPoint x: 305, startPoint y: 144, endPoint x: 271, endPoint y: 145, distance: 33.9
click at [271, 145] on tr "Total Idle (not-running) VMs 1" at bounding box center [309, 148] width 258 height 16
click at [96, 236] on span "HYPERV-01" at bounding box center [91, 233] width 29 height 8
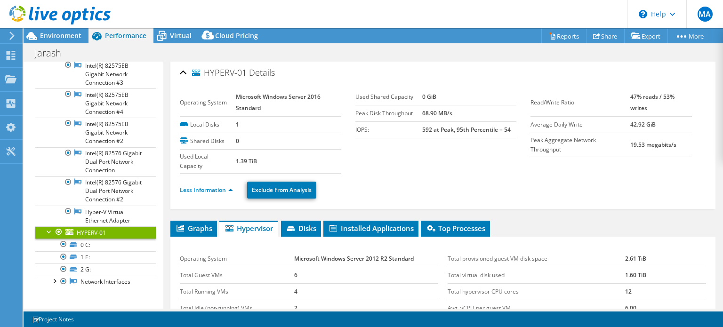
scroll to position [0, 0]
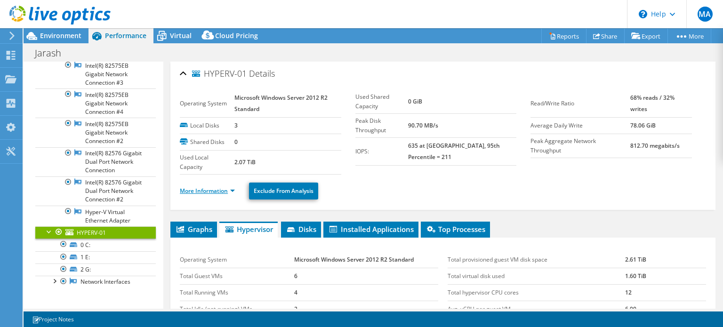
click at [194, 190] on link "More Information" at bounding box center [207, 191] width 55 height 8
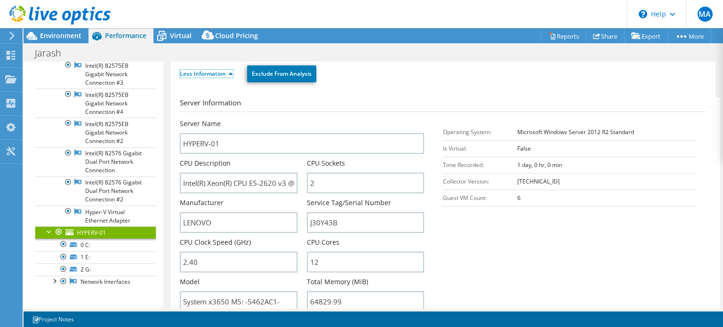
scroll to position [188, 0]
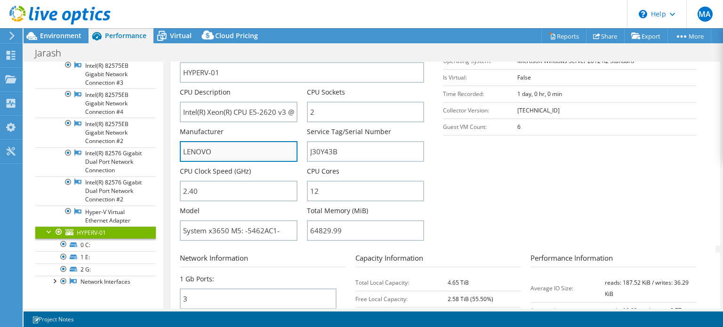
drag, startPoint x: 246, startPoint y: 150, endPoint x: 181, endPoint y: 148, distance: 65.4
click at [181, 148] on input "LENOVO" at bounding box center [238, 151] width 117 height 21
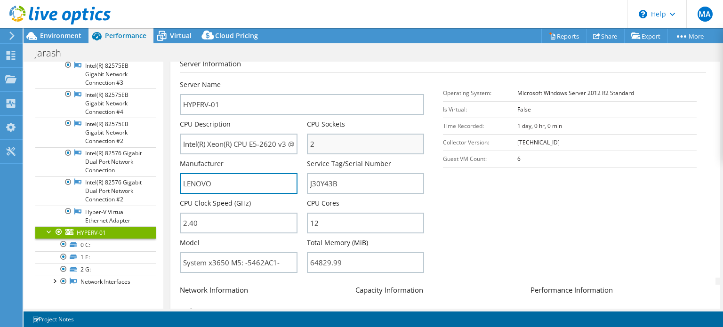
scroll to position [141, 0]
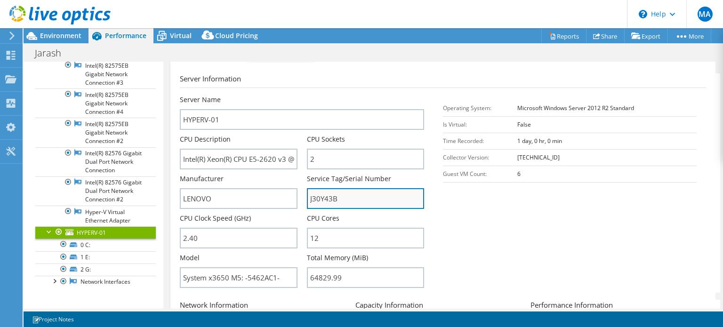
click at [333, 197] on input "J30Y43B" at bounding box center [365, 198] width 117 height 21
click at [335, 197] on input "J30Y43B" at bounding box center [365, 198] width 117 height 21
drag, startPoint x: 356, startPoint y: 196, endPoint x: 314, endPoint y: 193, distance: 41.5
click at [314, 193] on input "J30Y43B" at bounding box center [365, 198] width 117 height 21
click at [577, 226] on section "Server Information Server Name HYPERV-01 CPU Description Intel(R) Xeon(R) CPU E…" at bounding box center [445, 182] width 531 height 219
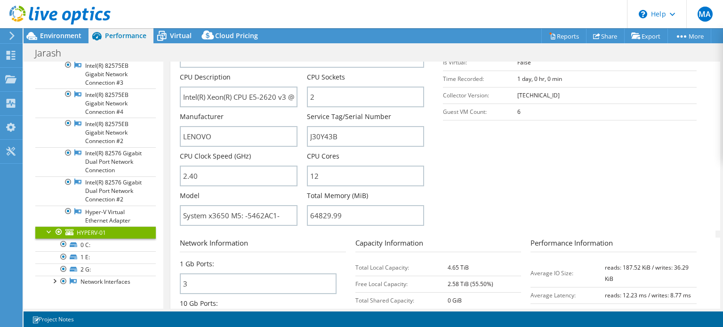
scroll to position [235, 0]
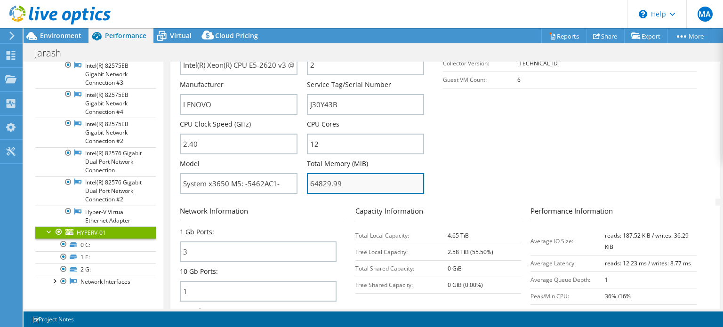
drag, startPoint x: 375, startPoint y: 183, endPoint x: 307, endPoint y: 182, distance: 67.8
click at [307, 182] on input "64829.99" at bounding box center [365, 183] width 117 height 21
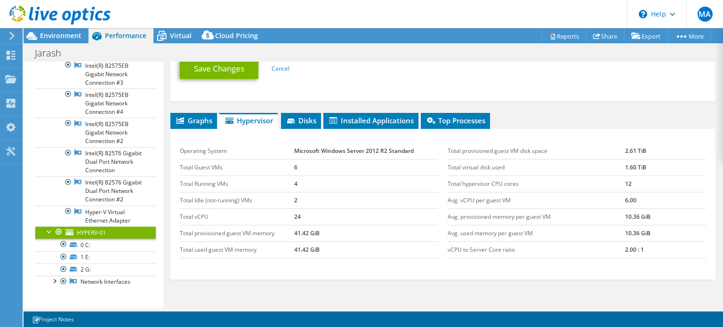
scroll to position [565, 0]
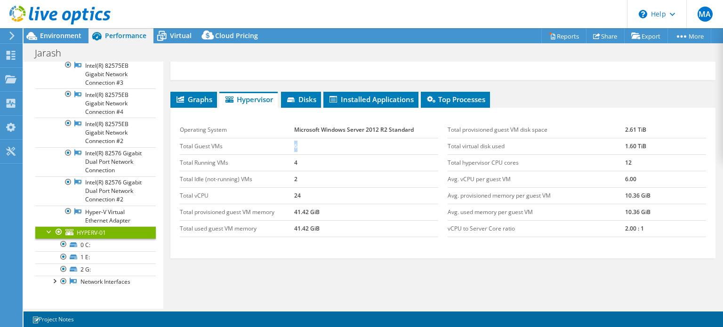
drag, startPoint x: 304, startPoint y: 137, endPoint x: 274, endPoint y: 138, distance: 29.7
click at [274, 138] on tr "Total Guest VMs 6" at bounding box center [309, 146] width 258 height 16
drag, startPoint x: 285, startPoint y: 156, endPoint x: 277, endPoint y: 178, distance: 23.5
click at [253, 160] on tr "Total Running VMs 4" at bounding box center [309, 162] width 258 height 16
drag, startPoint x: 324, startPoint y: 176, endPoint x: 249, endPoint y: 176, distance: 74.8
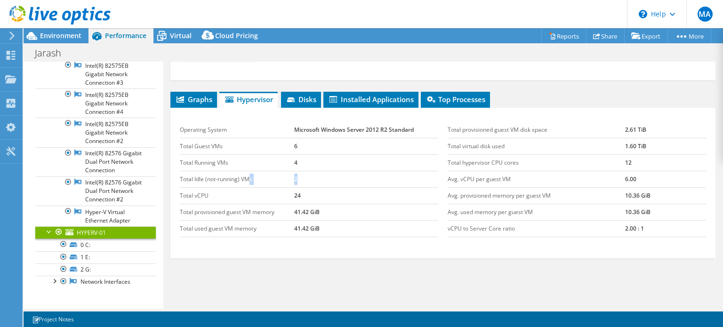
click at [249, 176] on tr "Total Idle (not-running) VMs 2" at bounding box center [309, 179] width 258 height 16
click at [321, 176] on td "2" at bounding box center [366, 179] width 144 height 16
drag, startPoint x: 296, startPoint y: 207, endPoint x: 273, endPoint y: 207, distance: 22.1
click at [273, 207] on tr "Total provisioned guest VM memory 41.42 GiB" at bounding box center [309, 212] width 258 height 16
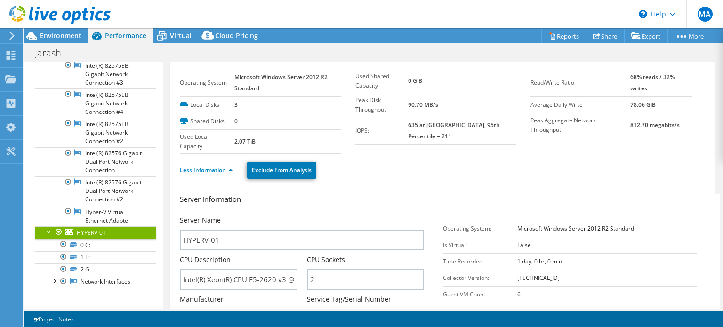
scroll to position [0, 0]
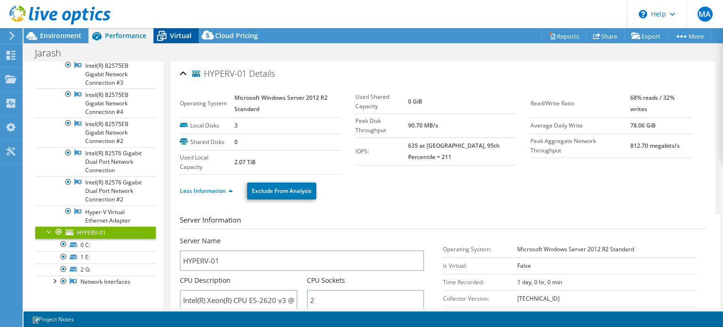
click at [173, 38] on span "Virtual" at bounding box center [181, 35] width 22 height 9
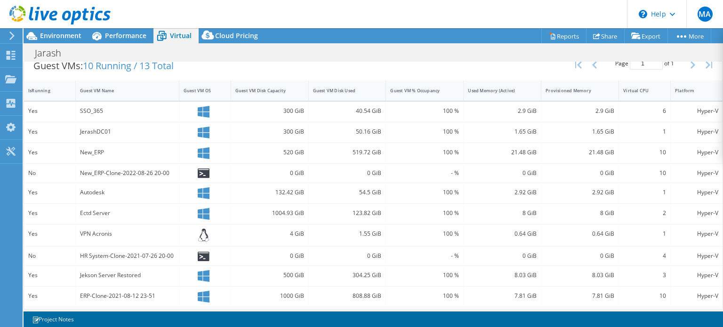
scroll to position [163, 0]
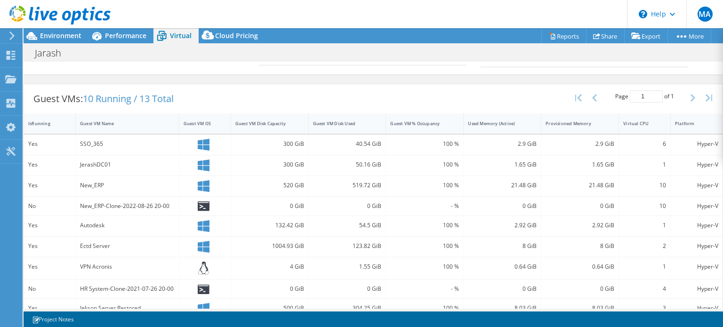
click at [94, 139] on div "SSO_365" at bounding box center [127, 144] width 95 height 10
drag, startPoint x: 94, startPoint y: 140, endPoint x: 98, endPoint y: 152, distance: 12.8
click at [94, 140] on div "SSO_365" at bounding box center [127, 144] width 95 height 10
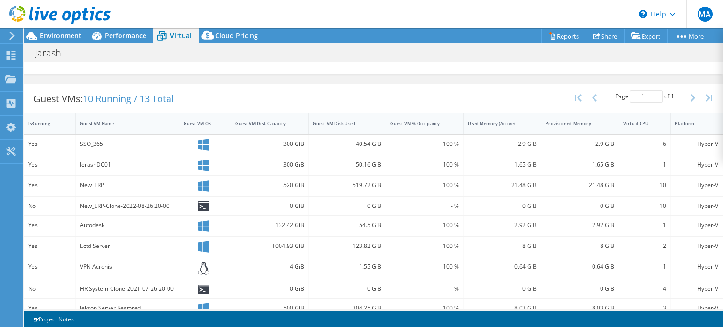
click at [98, 160] on div "JerashDC01" at bounding box center [127, 165] width 95 height 10
click at [98, 162] on div "JerashDC01" at bounding box center [127, 165] width 95 height 10
drag, startPoint x: 512, startPoint y: 147, endPoint x: 483, endPoint y: 148, distance: 28.7
click at [483, 148] on div "Yes SSO_365 300 GiB 40.54 GiB 100 % 2.9 GiB 2.9 GiB 6 Hyper-V" at bounding box center [373, 145] width 698 height 20
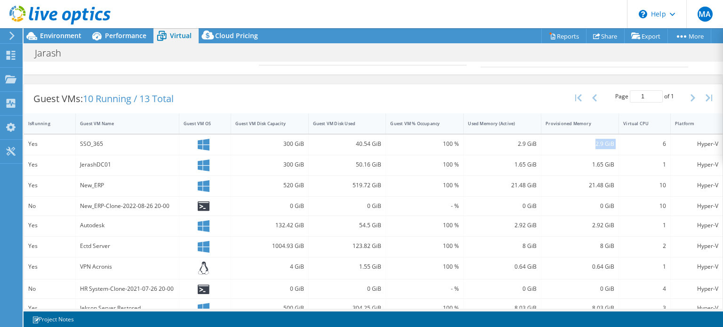
click at [582, 141] on div "Yes SSO_365 300 GiB 40.54 GiB 100 % 2.9 GiB 2.9 GiB 6 Hyper-V" at bounding box center [373, 145] width 698 height 20
drag, startPoint x: 531, startPoint y: 142, endPoint x: 536, endPoint y: 141, distance: 5.7
click at [536, 141] on div "Yes SSO_365 300 GiB 40.54 GiB 100 % 2.9 GiB 2.9 GiB 6 Hyper-V" at bounding box center [373, 145] width 698 height 20
drag, startPoint x: 382, startPoint y: 135, endPoint x: 397, endPoint y: 137, distance: 14.8
click at [396, 135] on div "Yes SSO_365 300 GiB 40.54 GiB 100 % 2.9 GiB 2.9 GiB 6 Hyper-V" at bounding box center [373, 145] width 698 height 20
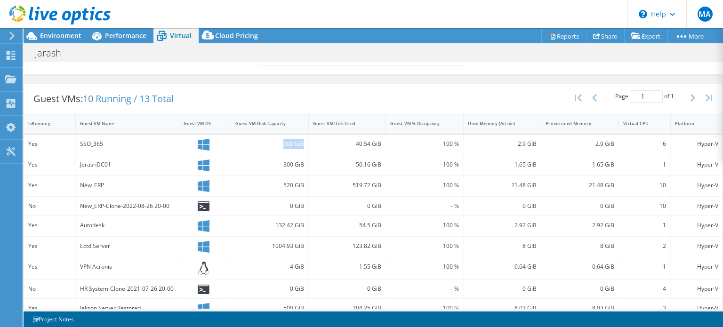
drag, startPoint x: 262, startPoint y: 141, endPoint x: 304, endPoint y: 140, distance: 42.4
click at [304, 140] on div "300 GiB" at bounding box center [270, 145] width 78 height 20
click at [232, 144] on div "Yes SSO_365 300 GiB 40.54 GiB 100 % 2.9 GiB 2.9 GiB 6 Hyper-V" at bounding box center [373, 145] width 698 height 20
click at [119, 140] on div "SSO_365" at bounding box center [127, 144] width 95 height 10
drag, startPoint x: 111, startPoint y: 143, endPoint x: 72, endPoint y: 143, distance: 38.6
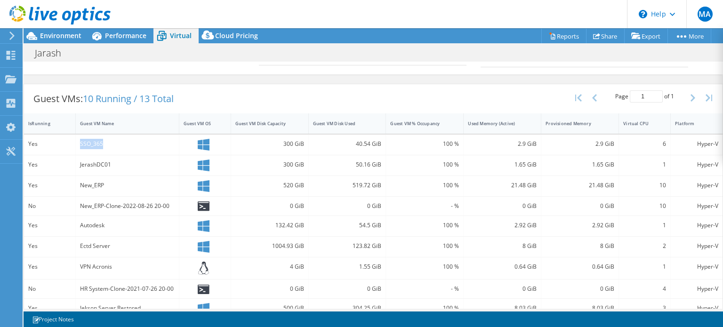
click at [72, 143] on div "Yes SSO_365 300 GiB 40.54 GiB 100 % 2.9 GiB 2.9 GiB 6 Hyper-V" at bounding box center [373, 145] width 698 height 20
click at [136, 141] on div "SSO_365" at bounding box center [127, 144] width 95 height 10
click at [96, 141] on div "SSO_365" at bounding box center [127, 144] width 95 height 10
click at [91, 141] on div "SSO_365" at bounding box center [127, 144] width 95 height 10
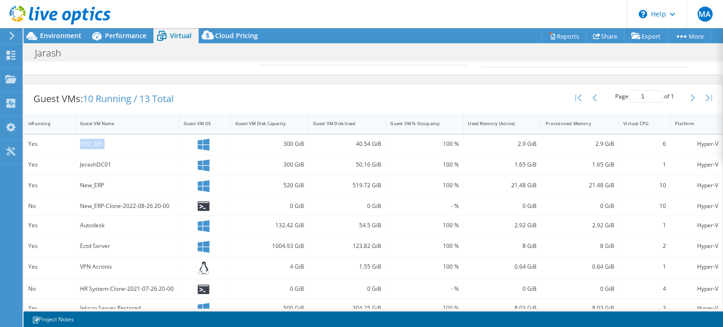
click at [91, 141] on div "SSO_365" at bounding box center [127, 144] width 95 height 10
click at [114, 150] on div "SSO_365" at bounding box center [128, 145] width 104 height 20
click at [92, 221] on div "Autodesk" at bounding box center [127, 225] width 95 height 10
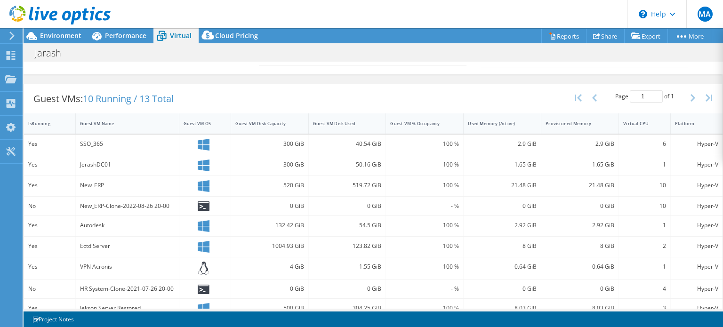
click at [111, 181] on div "New_ERP" at bounding box center [127, 185] width 95 height 10
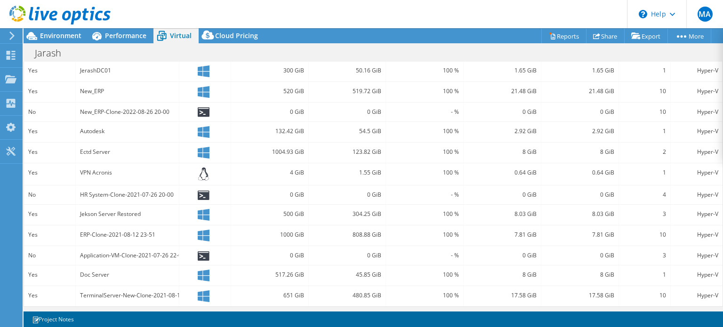
scroll to position [210, 0]
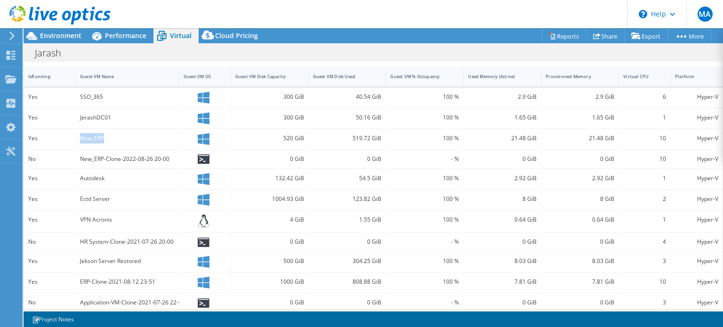
drag, startPoint x: 109, startPoint y: 135, endPoint x: 77, endPoint y: 135, distance: 32.0
click at [77, 135] on div "New_ERP" at bounding box center [128, 139] width 104 height 20
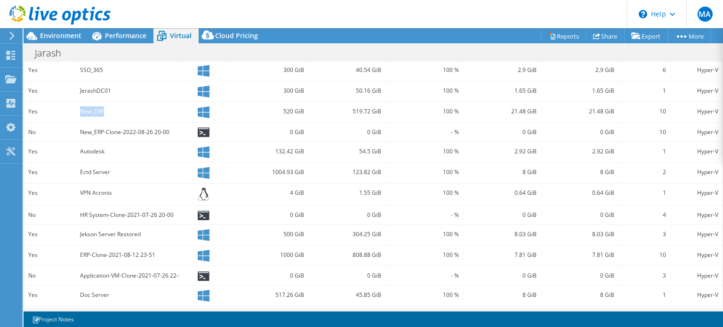
scroll to position [257, 0]
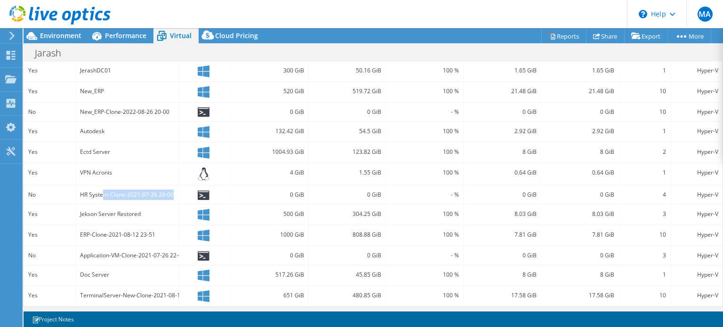
drag, startPoint x: 97, startPoint y: 190, endPoint x: 175, endPoint y: 194, distance: 77.8
click at [175, 194] on div "HR System-Clone-2021-07-26 20-00" at bounding box center [128, 194] width 104 height 19
click at [105, 175] on div "VPN Acronis" at bounding box center [127, 173] width 95 height 10
click at [76, 269] on div "Doc Server" at bounding box center [128, 275] width 104 height 20
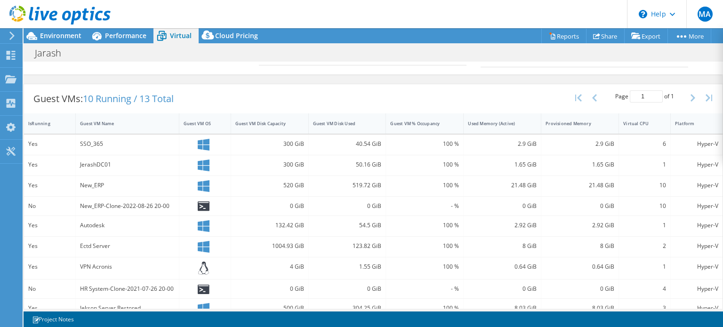
scroll to position [22, 0]
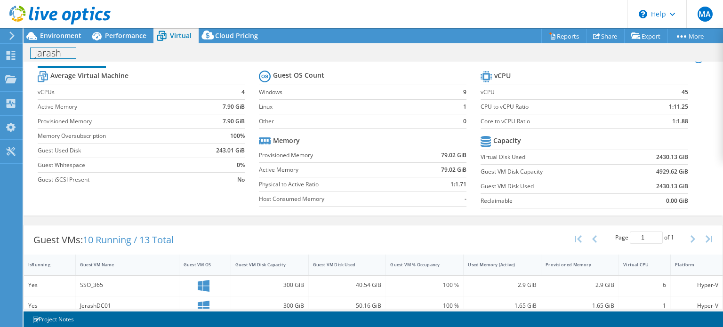
click at [59, 44] on div "Jarash Print" at bounding box center [373, 52] width 699 height 17
click at [72, 37] on span "Environment" at bounding box center [60, 35] width 41 height 9
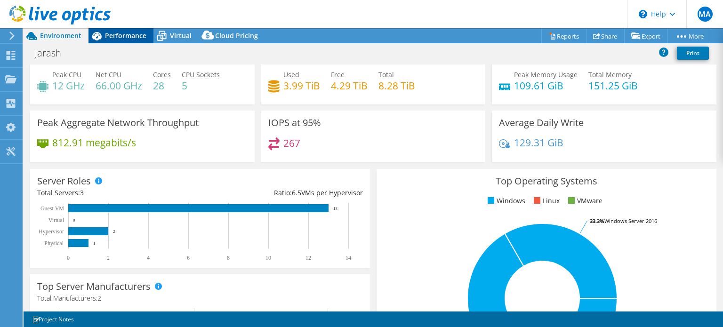
click at [109, 39] on span "Performance" at bounding box center [125, 35] width 41 height 9
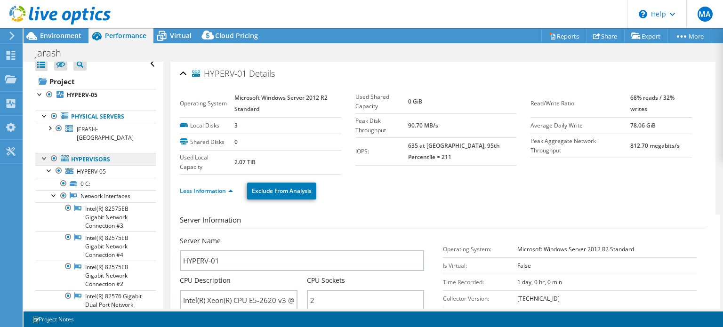
scroll to position [0, 0]
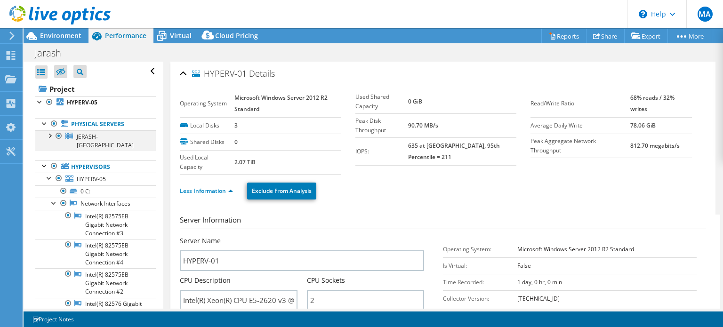
click at [50, 136] on div at bounding box center [49, 134] width 9 height 9
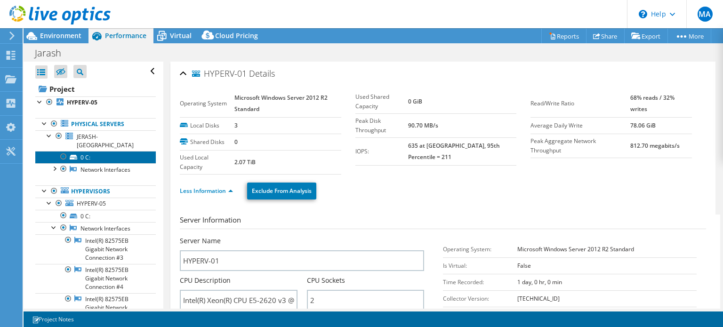
click at [78, 151] on link "0 C:" at bounding box center [95, 157] width 120 height 12
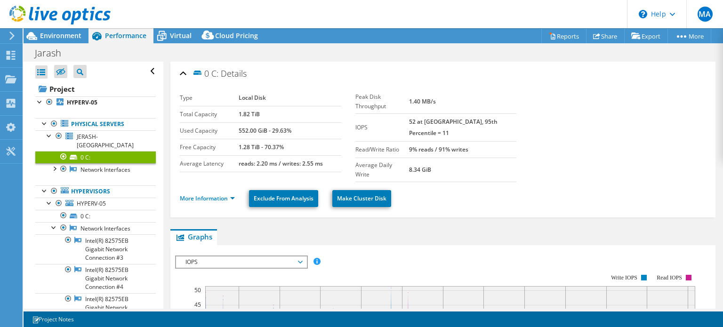
drag, startPoint x: 267, startPoint y: 109, endPoint x: 235, endPoint y: 107, distance: 32.5
click at [235, 107] on tr "Total Capacity 1.82 TiB" at bounding box center [260, 114] width 161 height 16
click at [254, 116] on b "1.82 TiB" at bounding box center [249, 114] width 21 height 8
click at [49, 34] on span "Environment" at bounding box center [60, 35] width 41 height 9
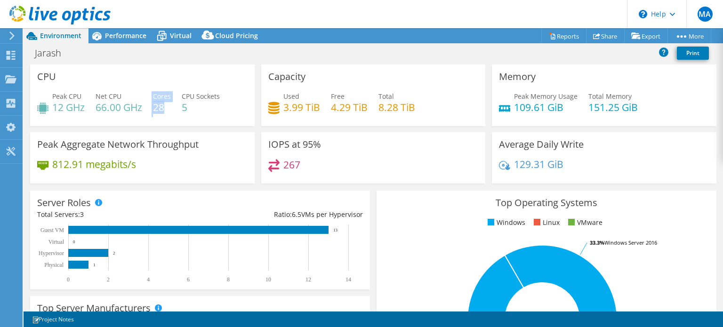
drag, startPoint x: 168, startPoint y: 105, endPoint x: 152, endPoint y: 104, distance: 16.0
click at [152, 104] on div "Peak CPU 12 GHz Net CPU 66.00 GHz Cores 28 CPU Sockets 5" at bounding box center [142, 106] width 210 height 31
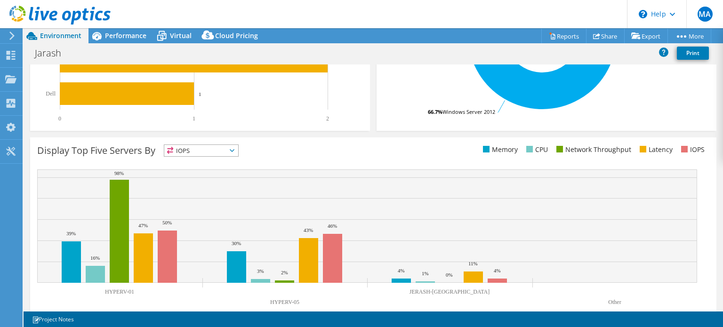
scroll to position [301, 0]
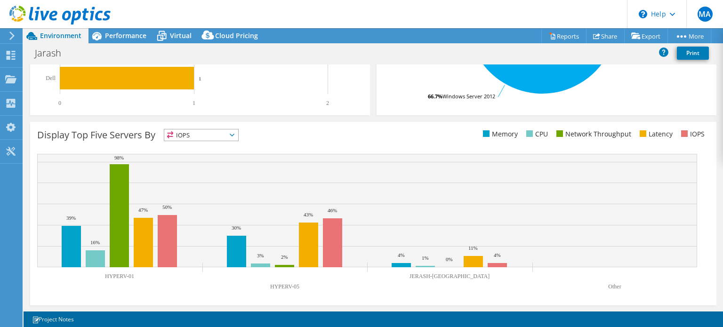
drag, startPoint x: 118, startPoint y: 275, endPoint x: 103, endPoint y: 275, distance: 15.1
click at [103, 275] on icon "HYPERV-01 HYPERV-05 JERASH-DC Other 39% 30% 4% 16% 3% 1% 98% 2% 0% 47% 43% 11% …" at bounding box center [367, 224] width 660 height 141
drag, startPoint x: 472, startPoint y: 275, endPoint x: 444, endPoint y: 275, distance: 28.2
click at [444, 275] on icon "HYPERV-01 HYPERV-05 JERASH-DC Other 39% 30% 4% 16% 3% 1% 98% 2% 0% 47% 43% 11% …" at bounding box center [367, 224] width 660 height 141
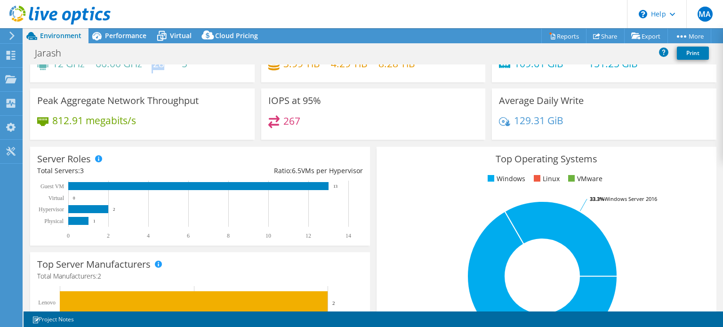
scroll to position [0, 0]
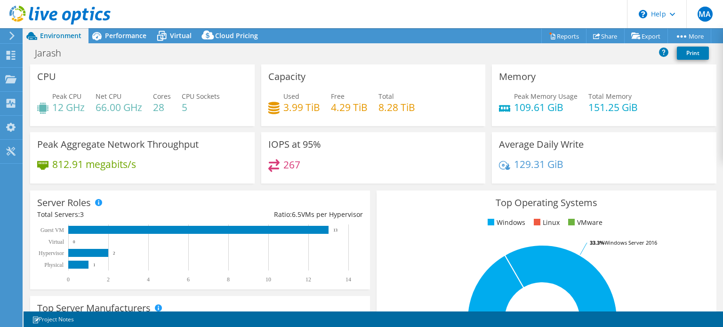
click at [247, 100] on div "CPU Peak CPU 12 GHz Net CPU 66.00 GHz Cores 28 CPU Sockets 5" at bounding box center [142, 95] width 224 height 62
click at [130, 32] on span "Performance" at bounding box center [125, 35] width 41 height 9
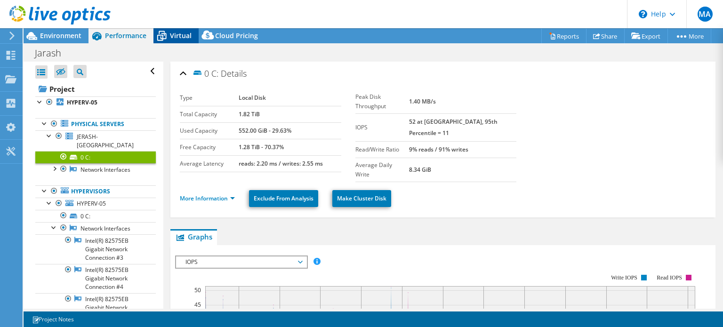
click at [183, 37] on span "Virtual" at bounding box center [181, 35] width 22 height 9
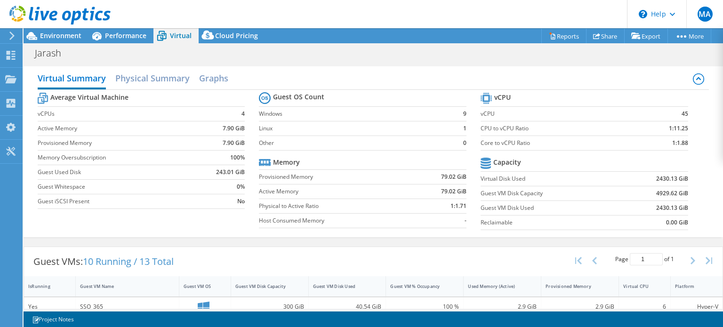
scroll to position [320, 0]
click at [636, 35] on icon at bounding box center [635, 35] width 9 height 7
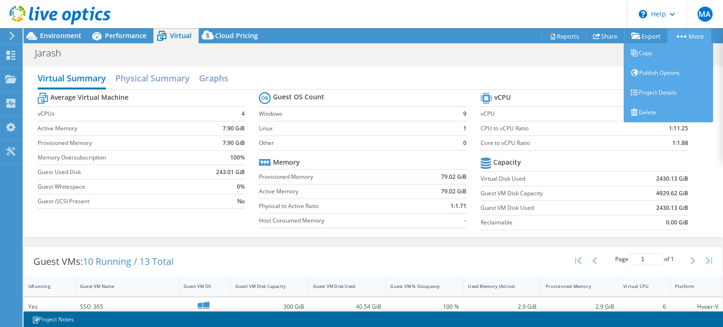
click at [680, 32] on link "More" at bounding box center [689, 36] width 44 height 15
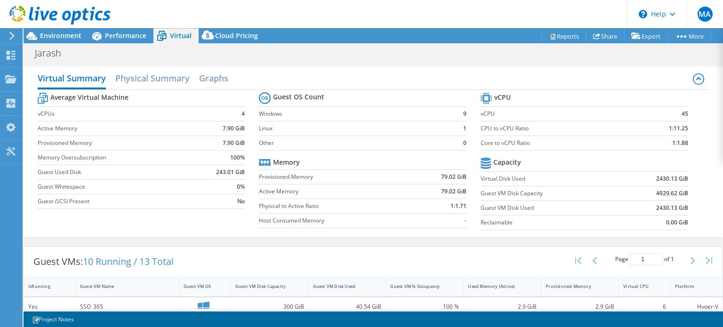
click at [581, 14] on header "MA End User Mousa abuobeid mabuobeid@dc-technologies.net DC Technologioes My Pr…" at bounding box center [361, 14] width 723 height 28
click at [576, 12] on header "MA End User Mousa abuobeid mabuobeid@dc-technologies.net DC Technologioes My Pr…" at bounding box center [361, 14] width 723 height 28
